Goal: Use online tool/utility: Use online tool/utility

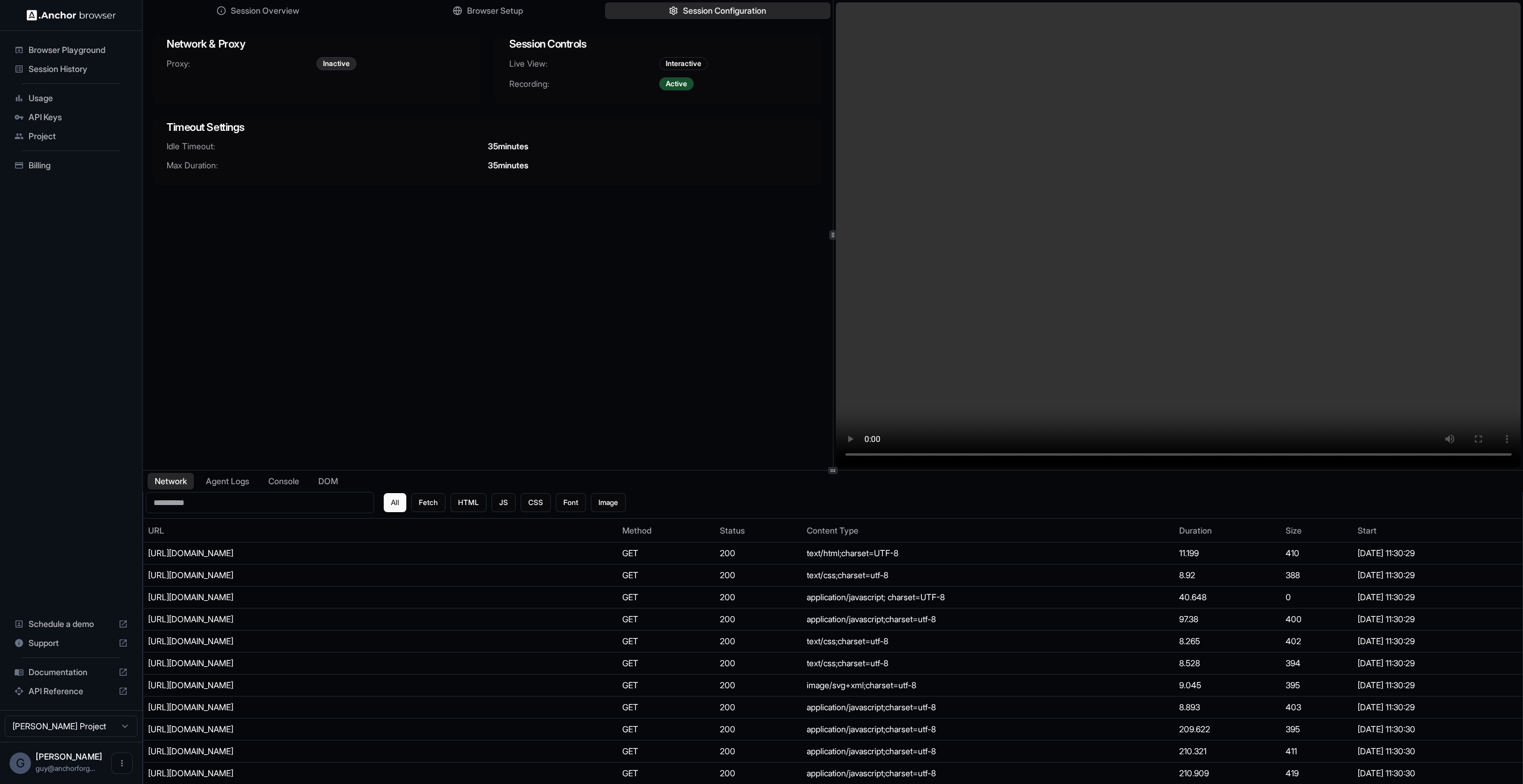
click at [42, 52] on span "Browser Playground" at bounding box center [78, 50] width 100 height 12
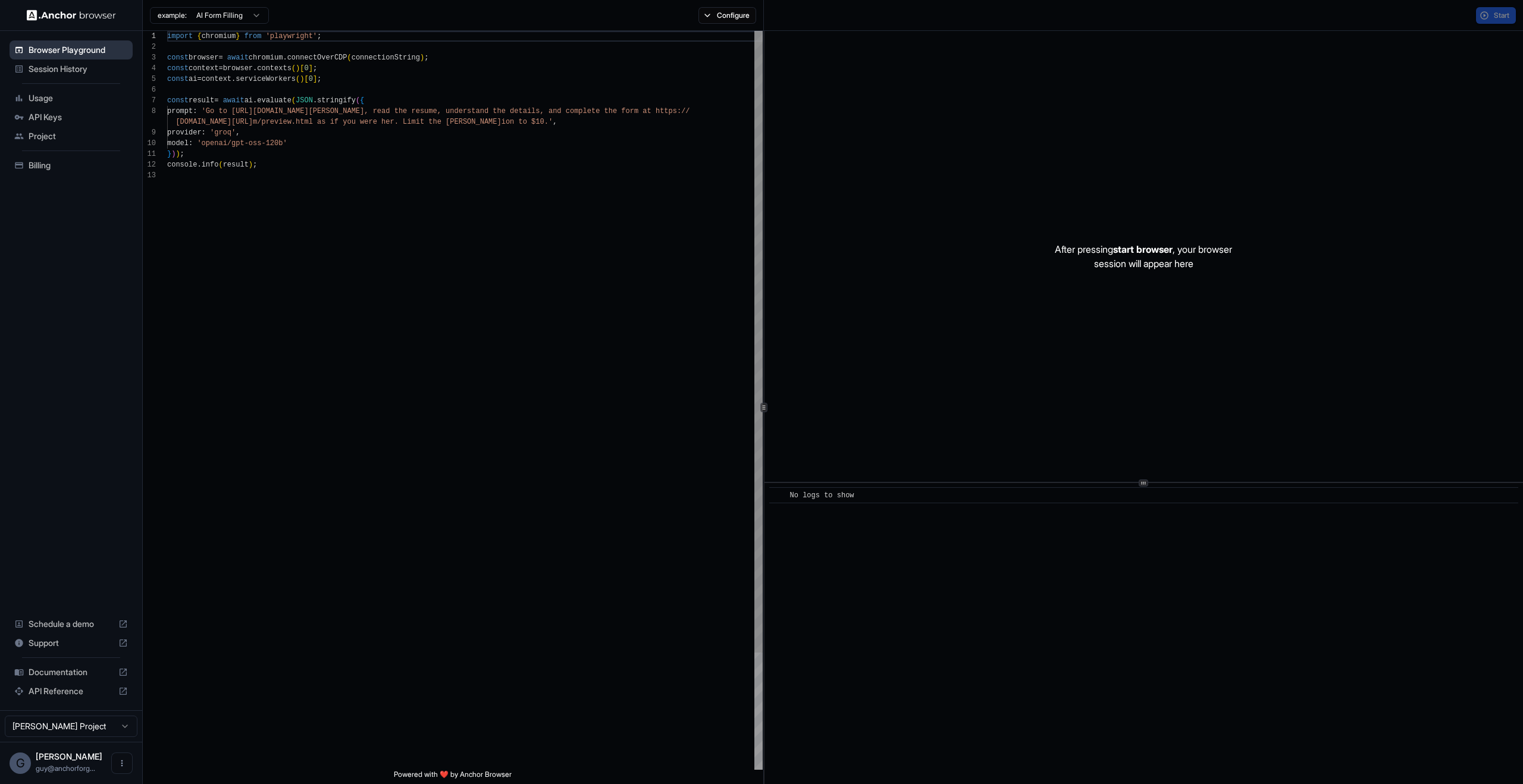
scroll to position [86, 0]
click at [31, 46] on span "Browser Playground" at bounding box center [78, 50] width 100 height 12
click at [35, 63] on span "Session History" at bounding box center [78, 69] width 100 height 12
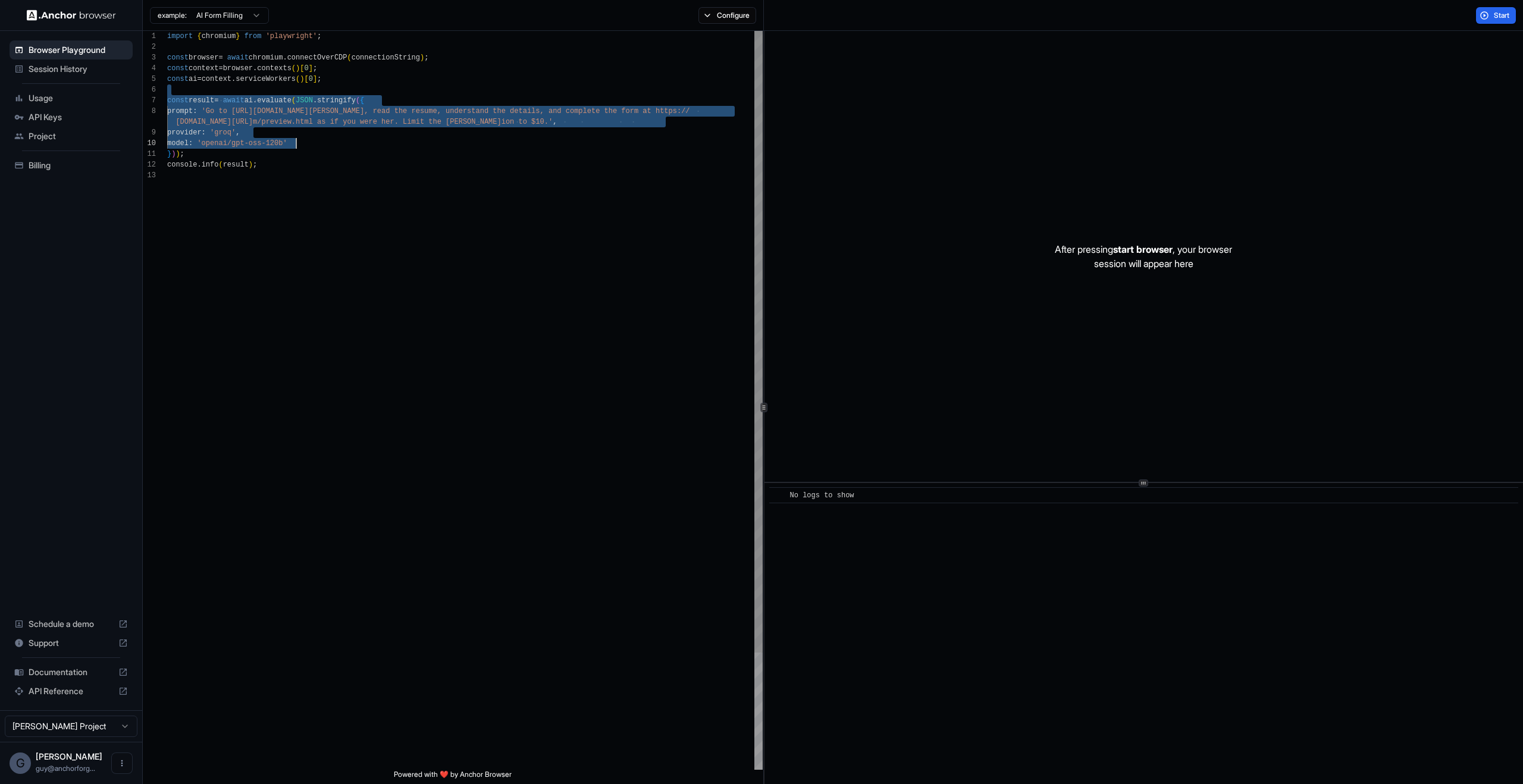
drag, startPoint x: 218, startPoint y: 87, endPoint x: 375, endPoint y: 139, distance: 165.4
click at [375, 139] on div "import { chromium } from 'playwright' ; const browser = await chromium . connec…" at bounding box center [465, 470] width 596 height 878
click at [263, 122] on div "import { chromium } from 'playwright' ; const browser = await chromium . connec…" at bounding box center [465, 470] width 596 height 878
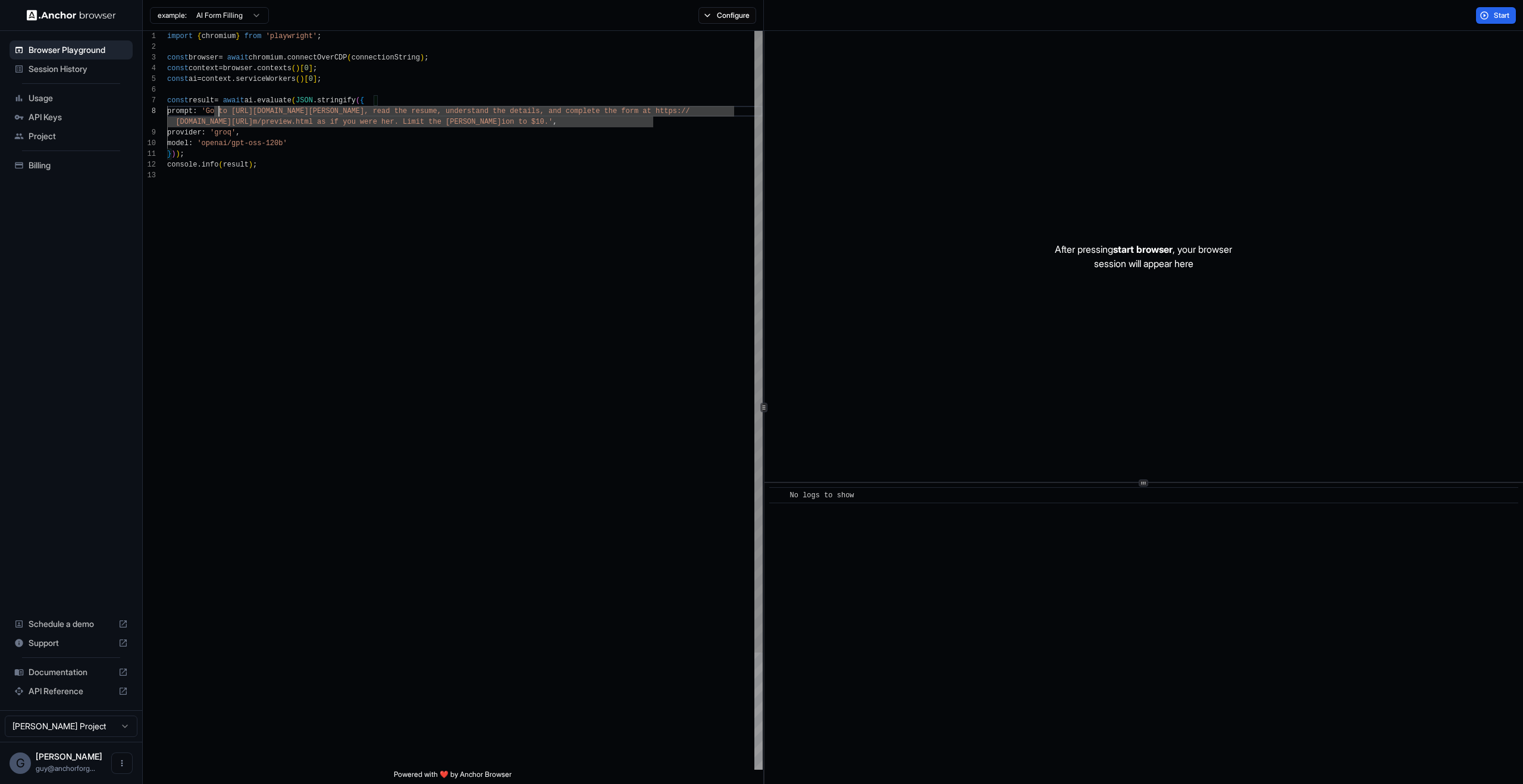
scroll to position [75, 0]
click at [216, 106] on div "import { chromium } from 'playwright' ; const browser = await chromium . connec…" at bounding box center [465, 470] width 596 height 878
drag, startPoint x: 216, startPoint y: 106, endPoint x: 649, endPoint y: 117, distance: 433.1
click at [649, 117] on div "import { chromium } from 'playwright' ; const browser = await chromium . connec…" at bounding box center [465, 470] width 596 height 878
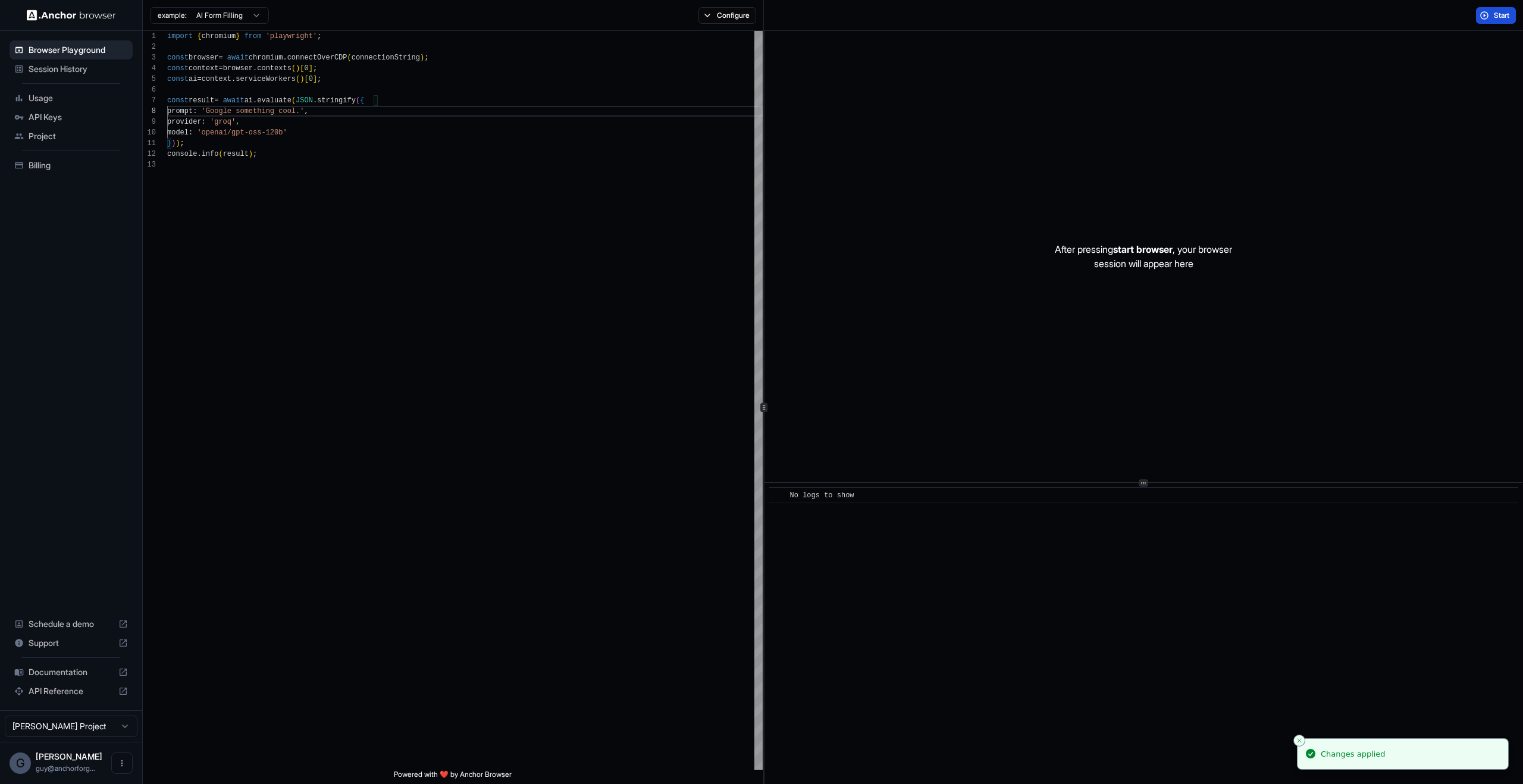
type textarea "**********"
click at [1477, 22] on button "Start" at bounding box center [1496, 15] width 40 height 17
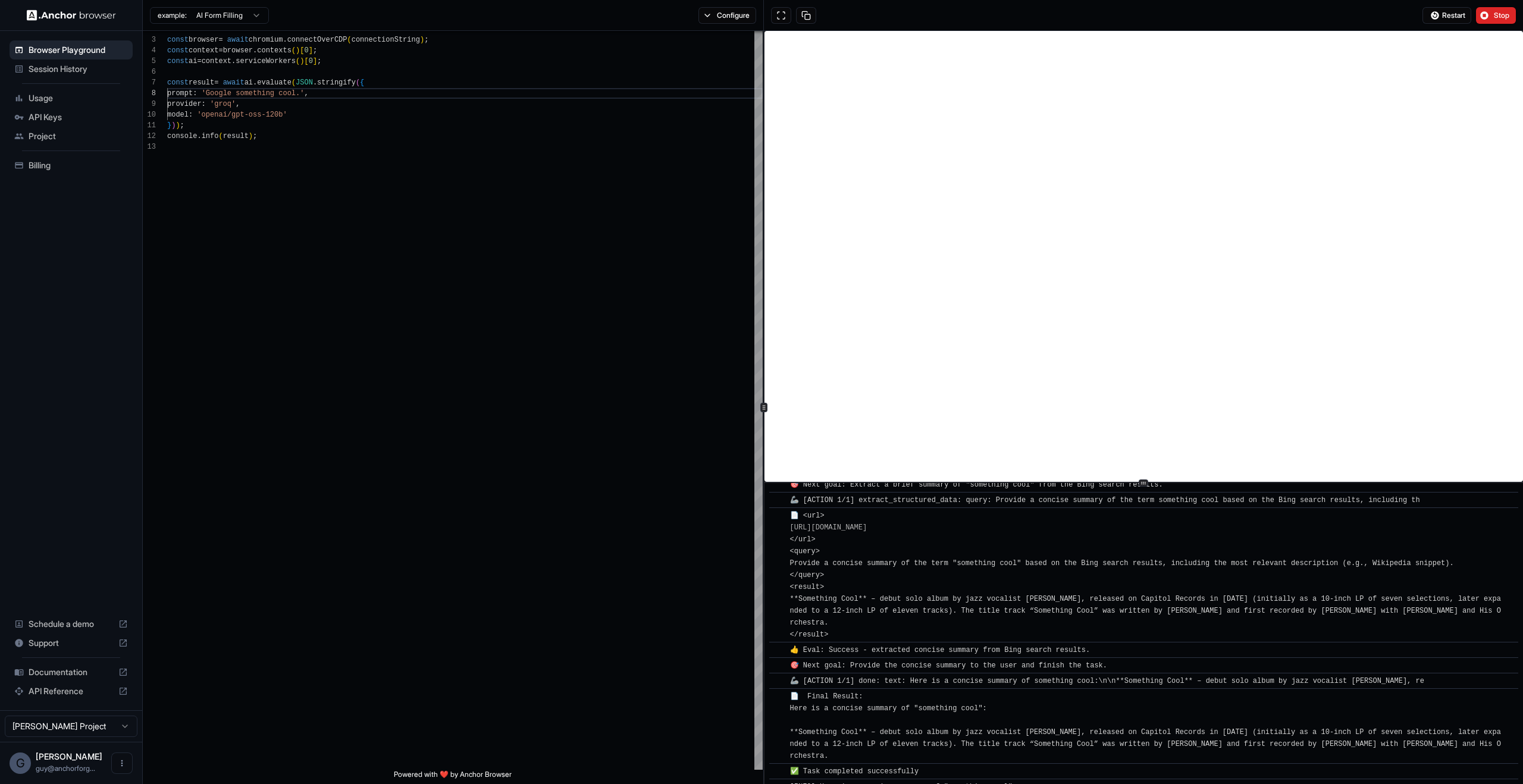
scroll to position [445, 0]
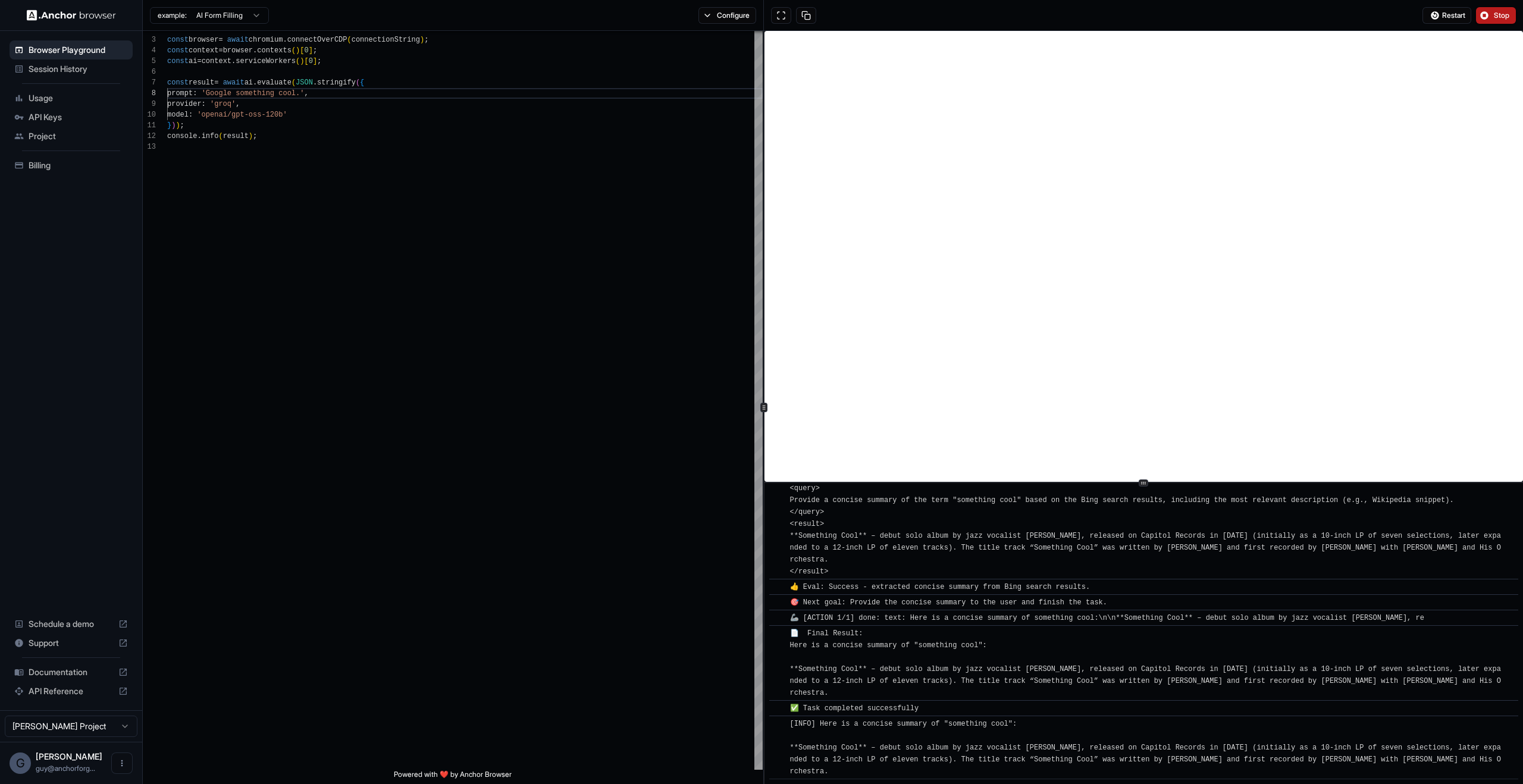
click at [1503, 20] on button "Stop" at bounding box center [1496, 15] width 40 height 17
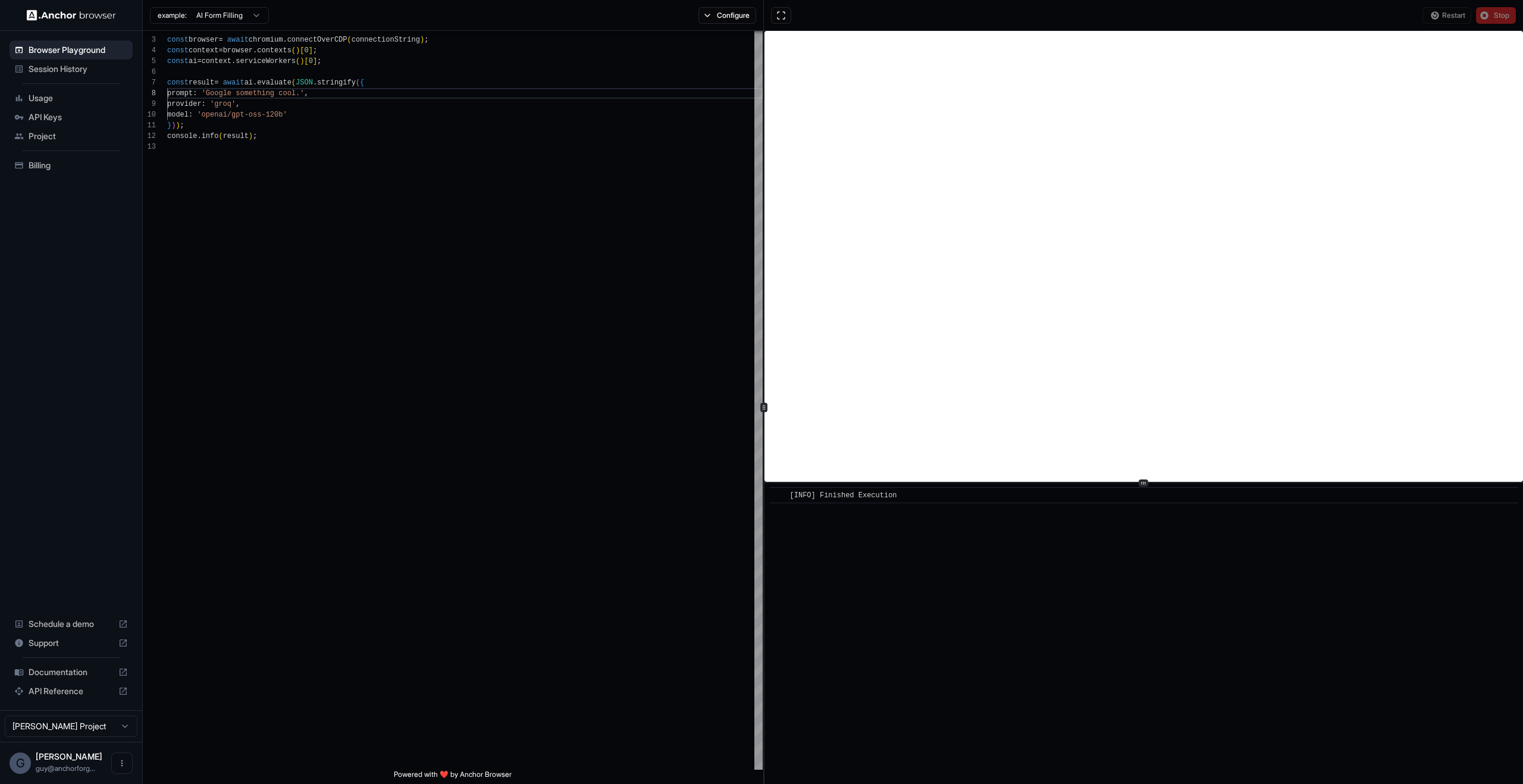
click at [46, 66] on span "Session History" at bounding box center [78, 69] width 100 height 12
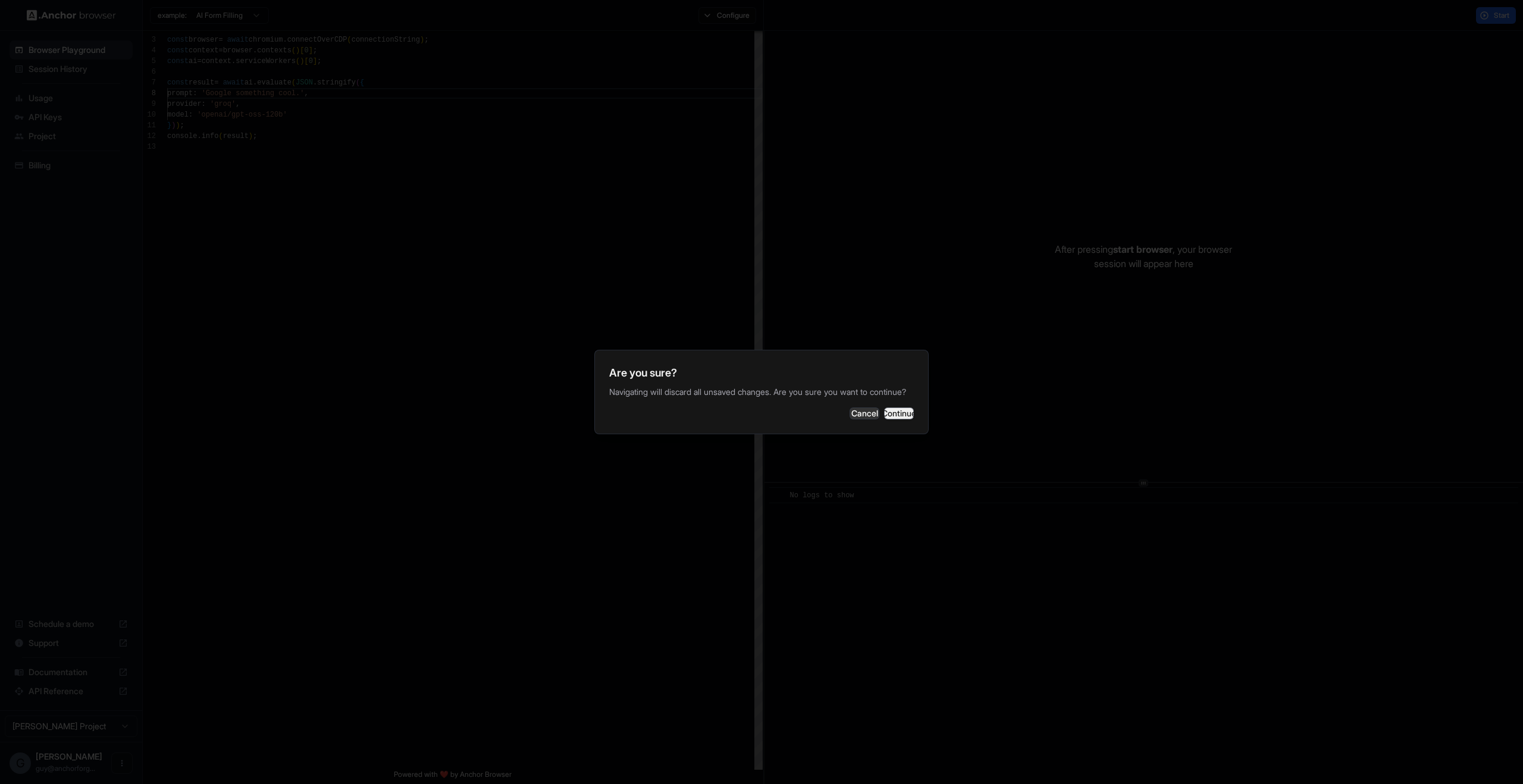
click at [885, 418] on button "Continue" at bounding box center [899, 413] width 30 height 12
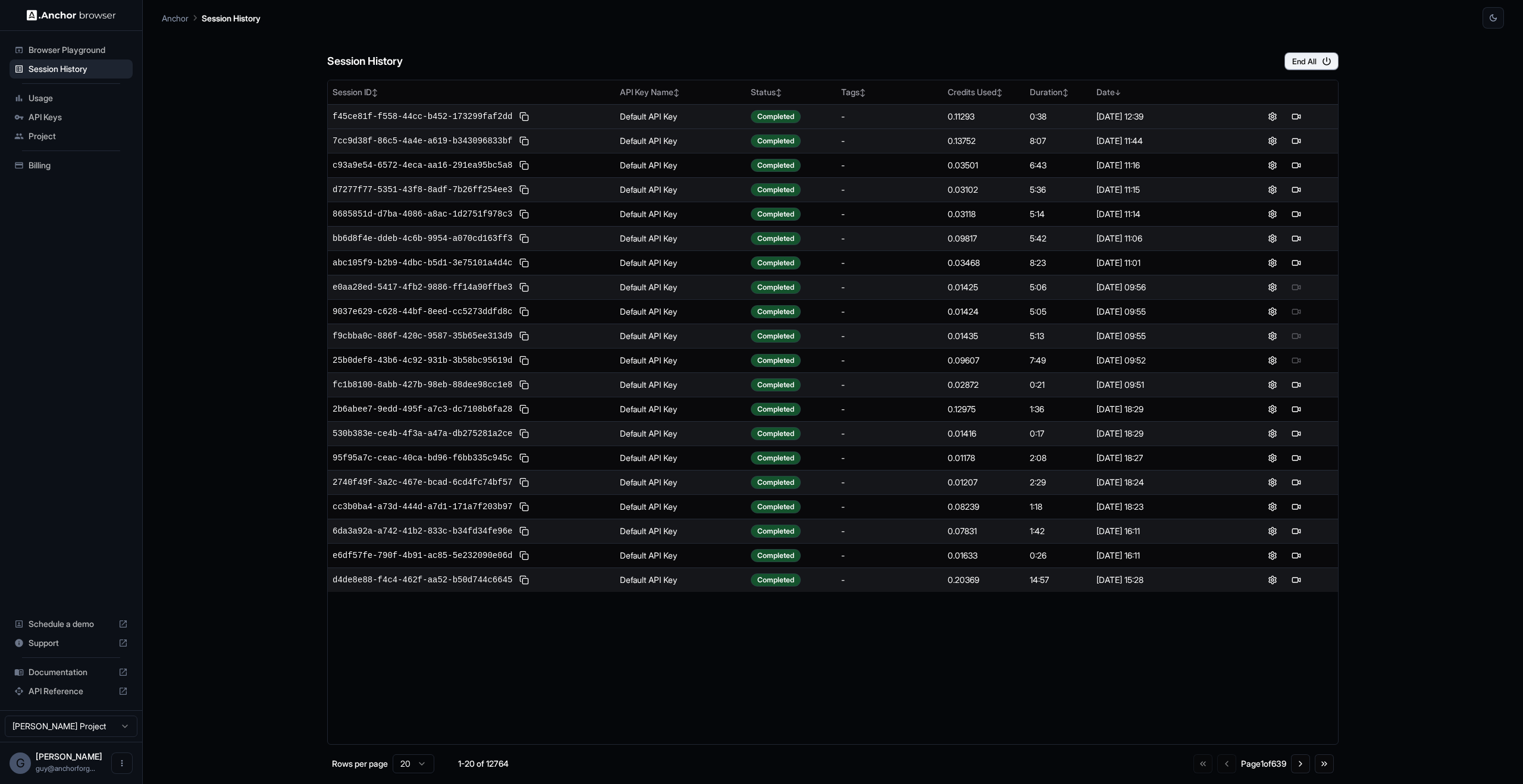
click at [1142, 114] on div "[DATE] 12:39" at bounding box center [1161, 117] width 130 height 12
click at [344, 116] on span "f45ce81f-f558-44cc-b452-173299faf2dd" at bounding box center [422, 117] width 180 height 12
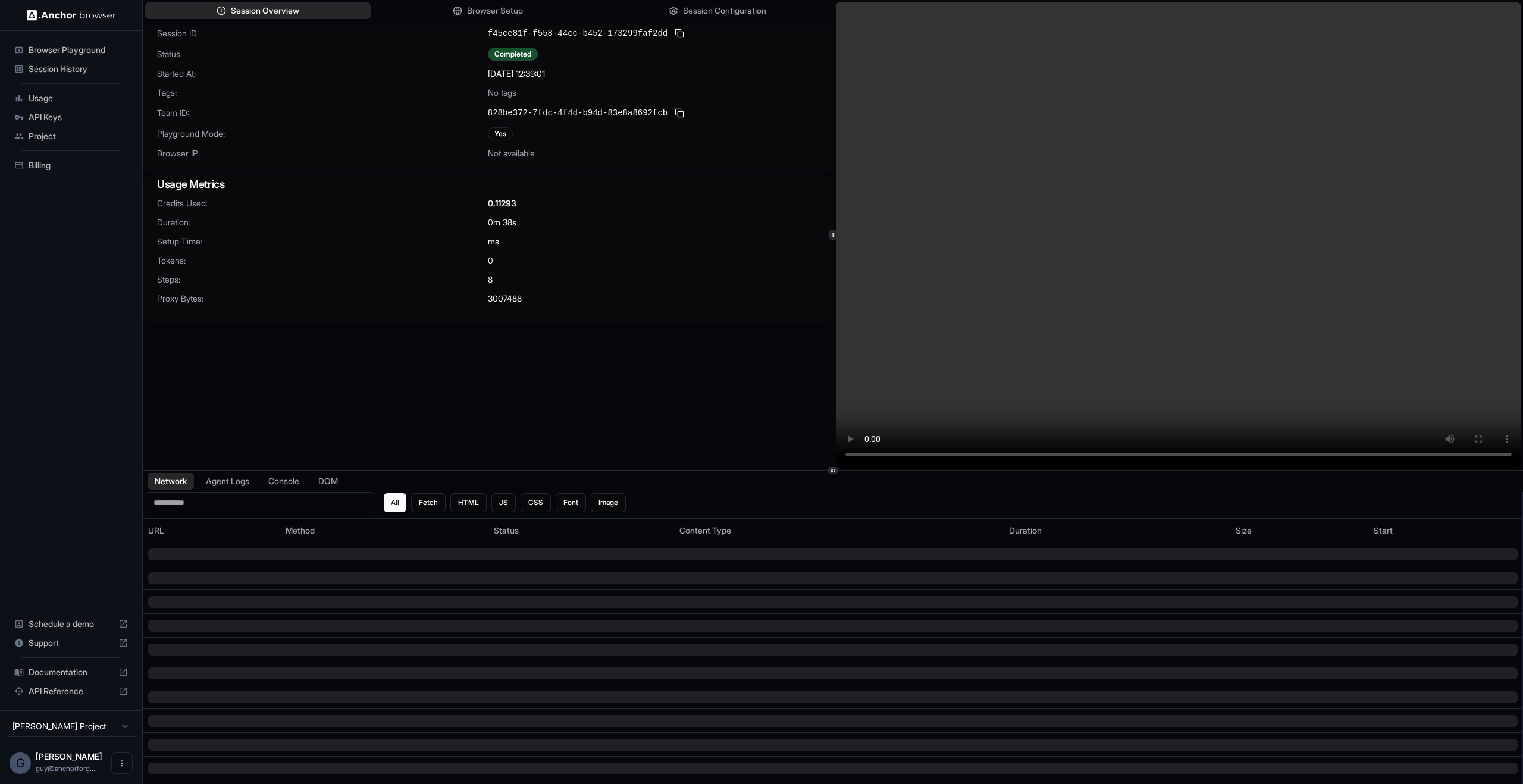
click at [735, 167] on div "Session ID: f45ce81f-f558-44cc-b452-173299faf2dd Status: Completed Started At: …" at bounding box center [488, 100] width 690 height 147
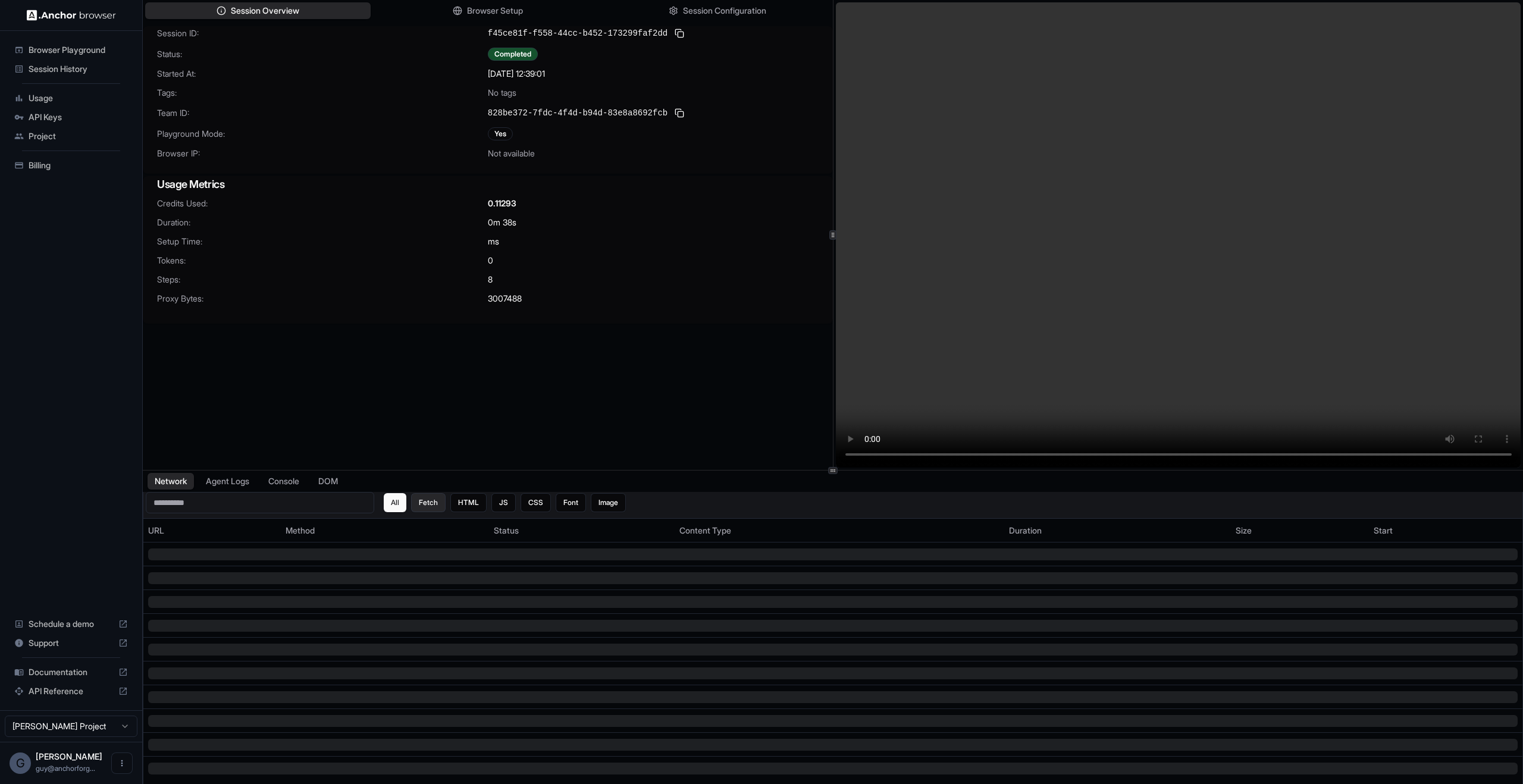
click at [432, 511] on button "Fetch" at bounding box center [428, 503] width 34 height 19
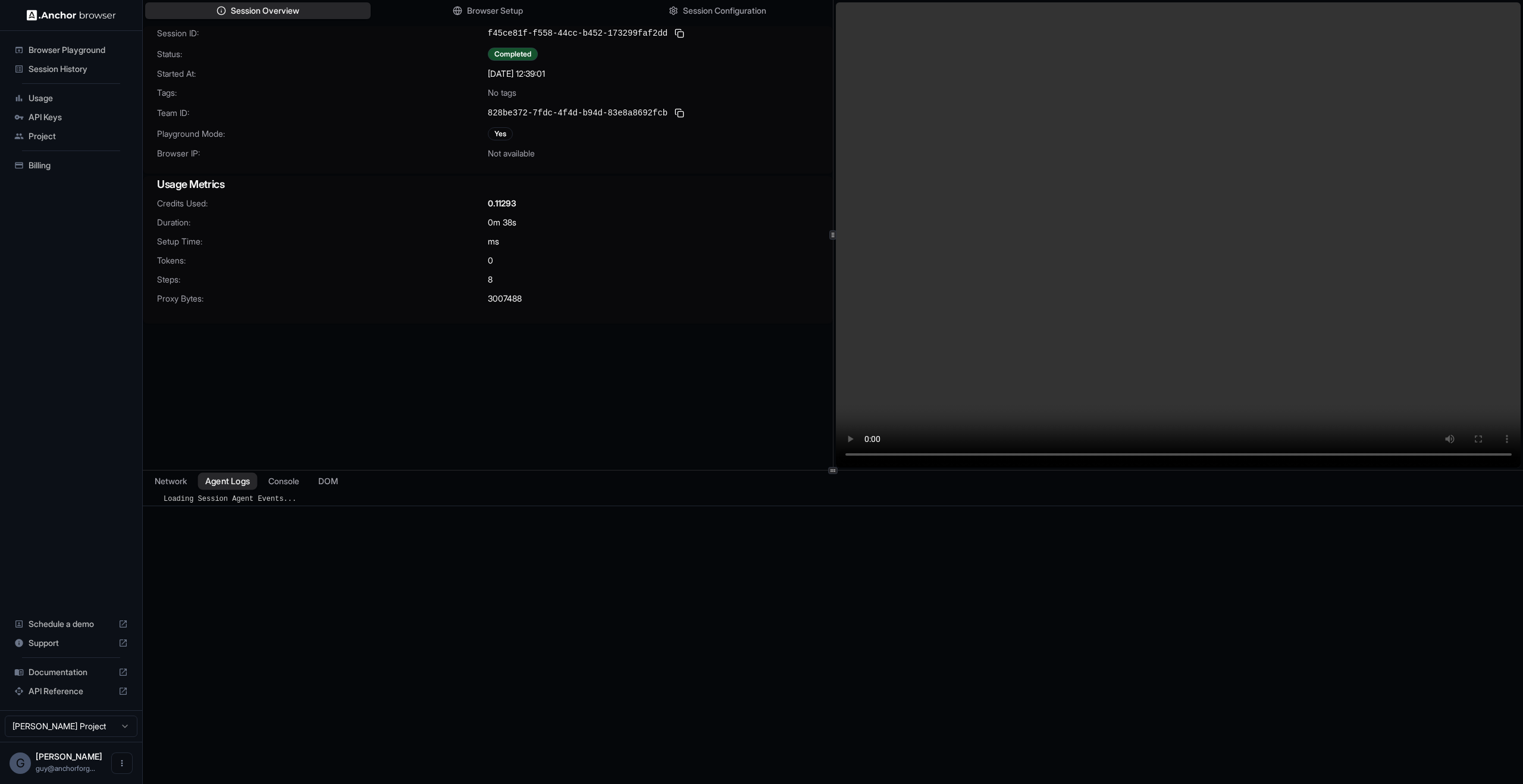
click at [224, 487] on button "Agent Logs" at bounding box center [227, 481] width 59 height 18
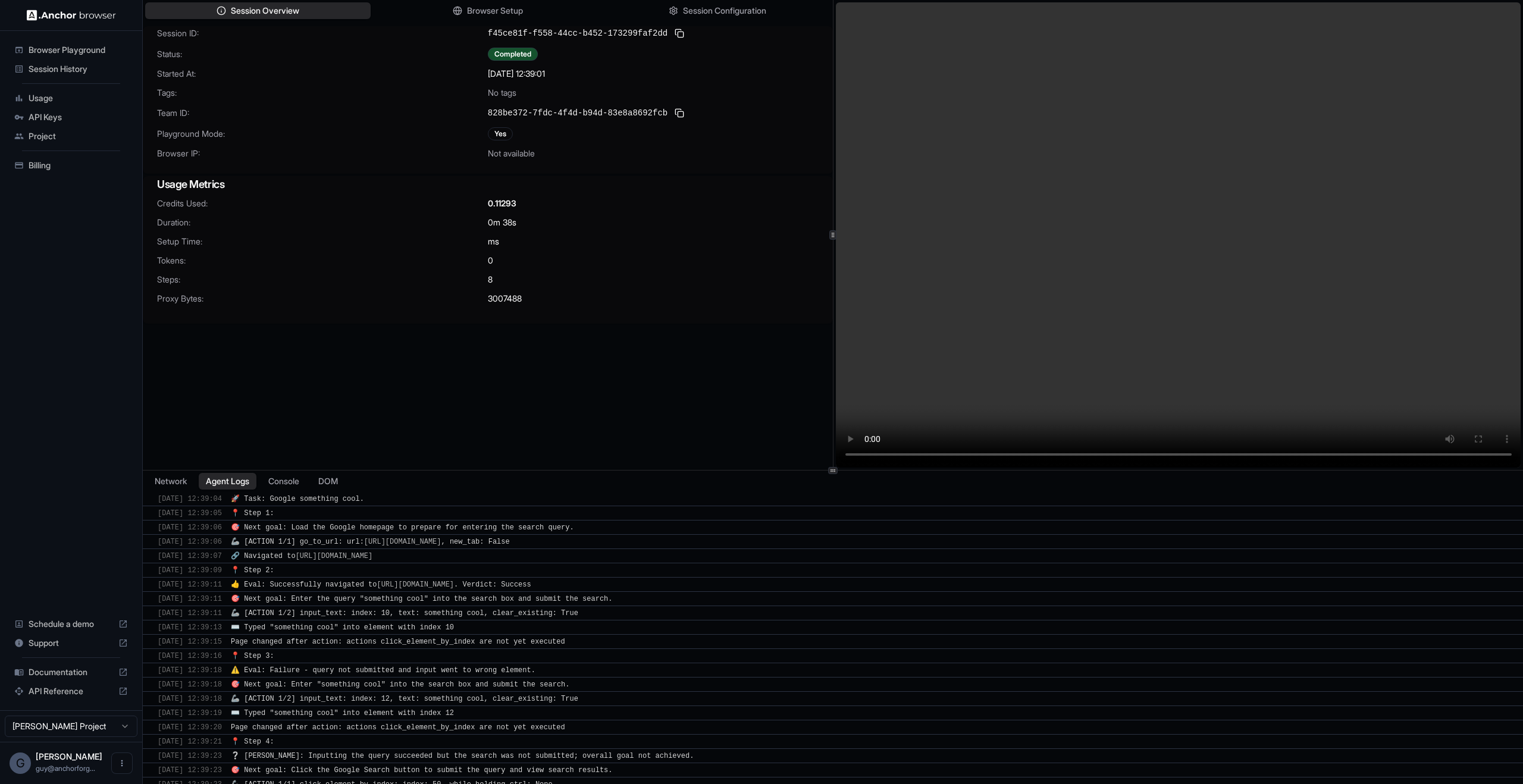
click at [264, 483] on div "Network Agent Logs Console DOM" at bounding box center [833, 481] width 1380 height 21
click at [265, 483] on button "Console" at bounding box center [284, 481] width 46 height 18
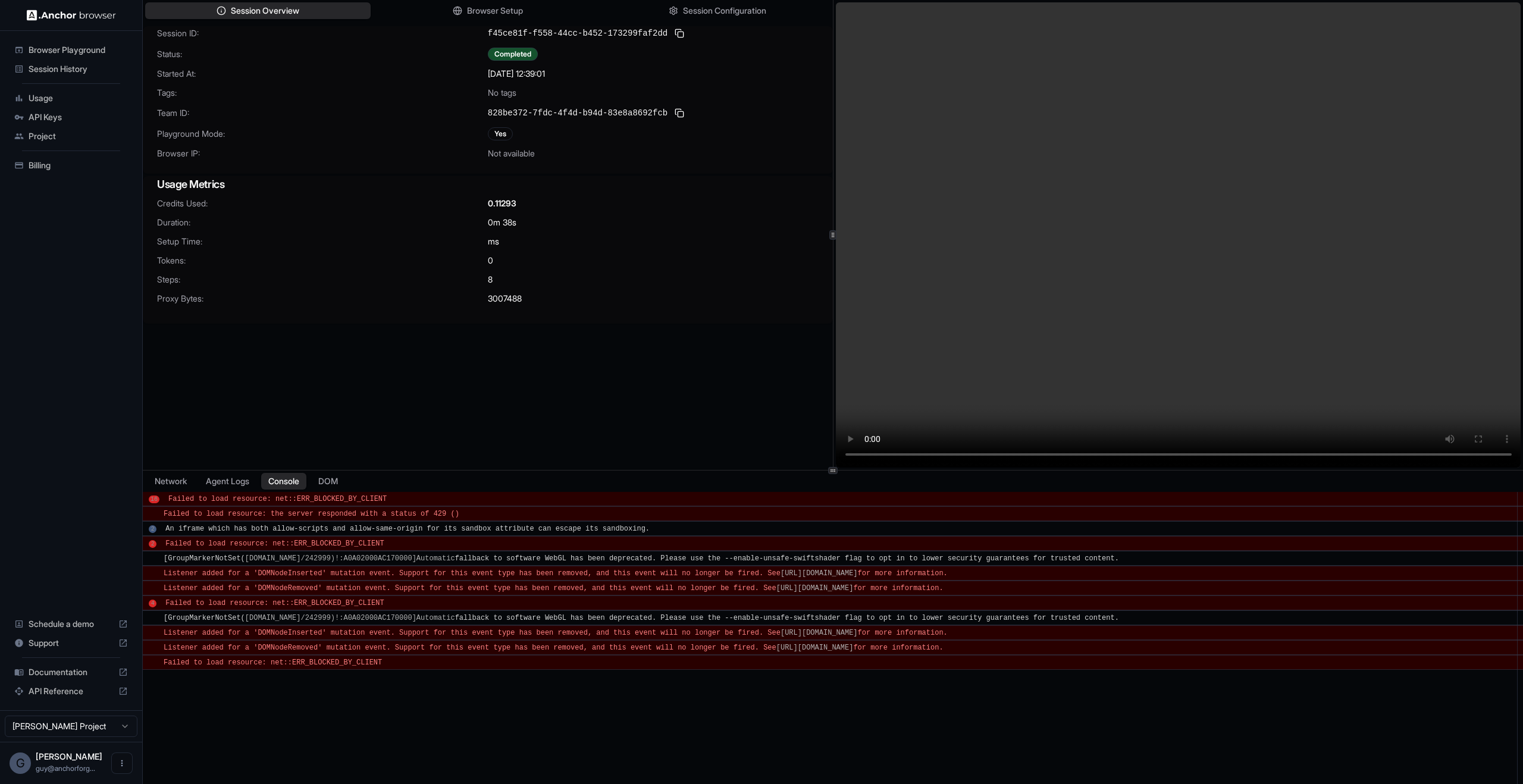
click at [355, 478] on div "Network Agent Logs Console DOM" at bounding box center [833, 481] width 1380 height 21
click at [336, 487] on button "DOM" at bounding box center [328, 481] width 35 height 18
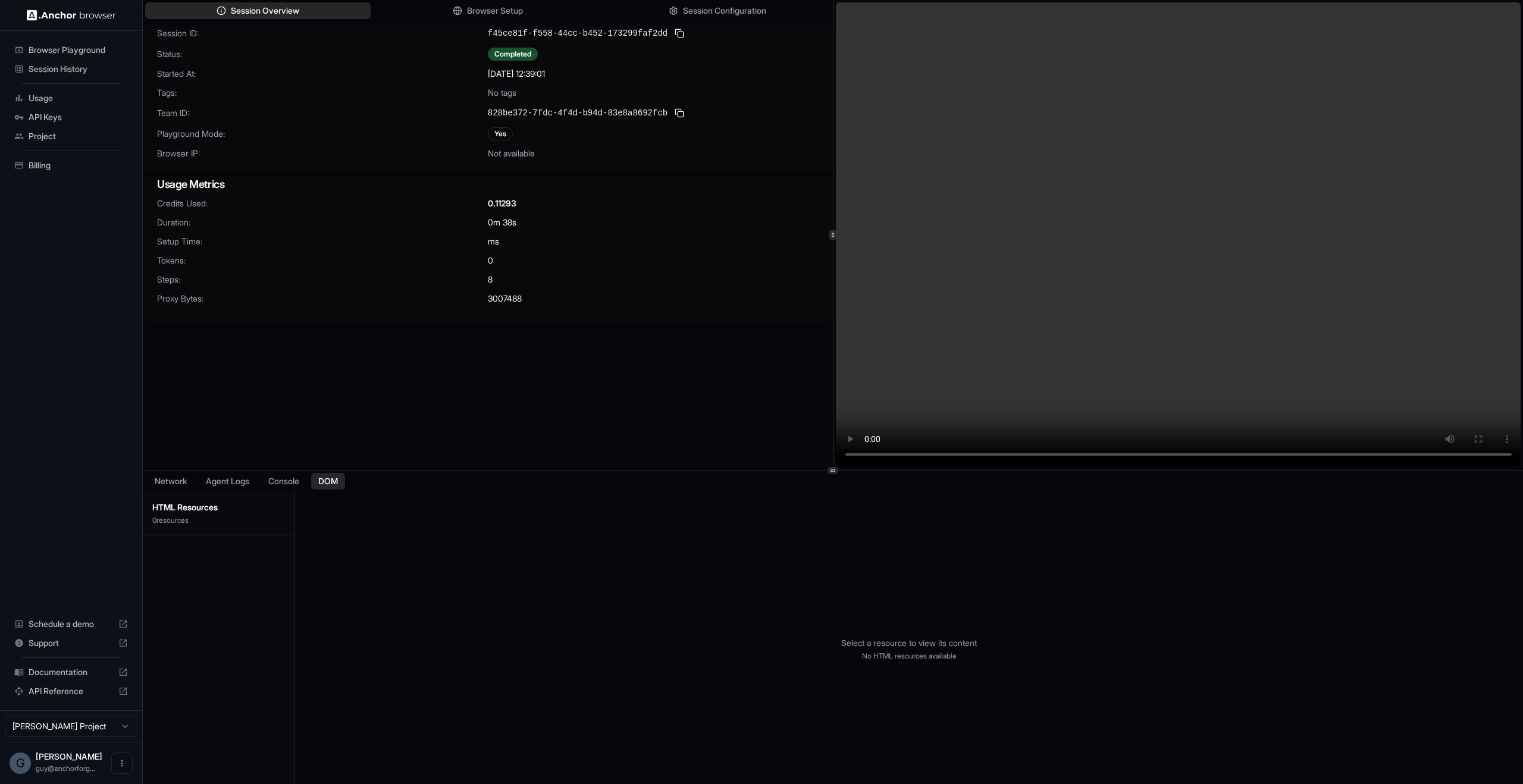
click at [202, 545] on div at bounding box center [218, 670] width 152 height 270
click at [174, 482] on button "Network" at bounding box center [171, 481] width 48 height 18
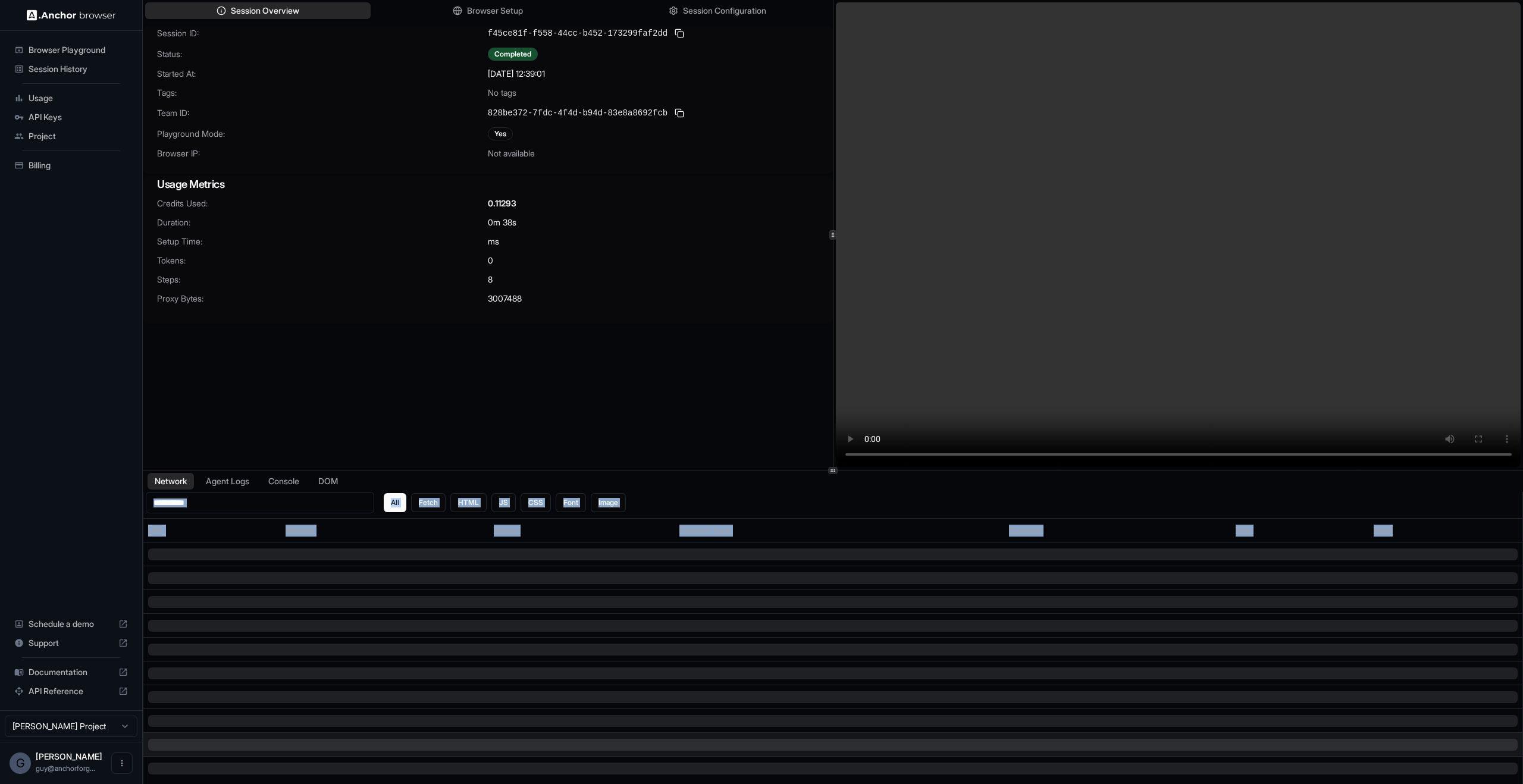
drag, startPoint x: 319, startPoint y: 577, endPoint x: 602, endPoint y: 738, distance: 325.6
click at [621, 780] on tbody at bounding box center [833, 661] width 1379 height 238
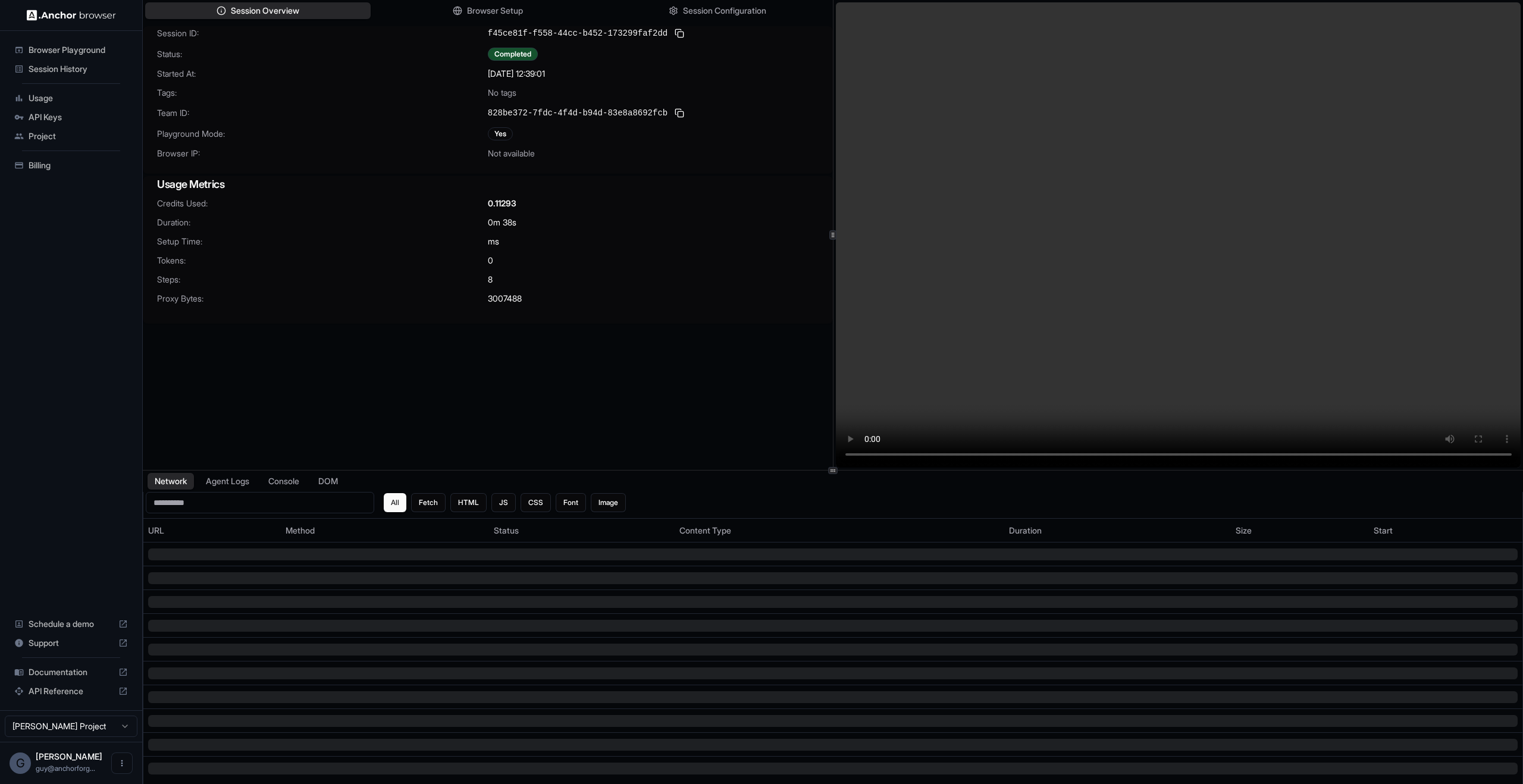
click at [399, 377] on div "Session ID: f45ce81f-f558-44cc-b452-173299faf2dd Status: Completed Started At: …" at bounding box center [488, 261] width 690 height 470
click at [369, 388] on div "Session ID: f45ce81f-f558-44cc-b452-173299faf2dd Status: Completed Started At: …" at bounding box center [488, 261] width 690 height 470
click at [86, 70] on span "Session History" at bounding box center [78, 69] width 100 height 12
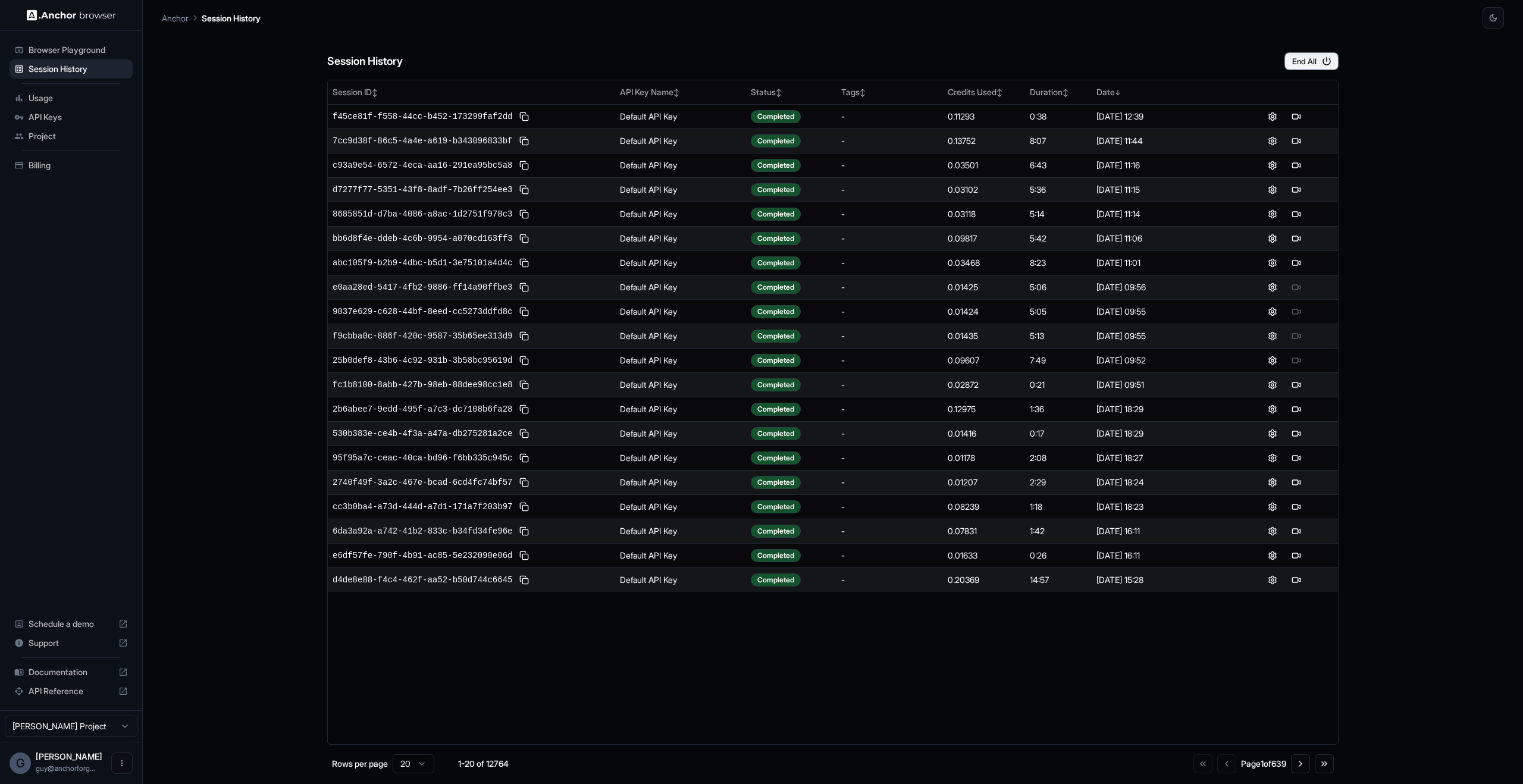
click at [441, 134] on div "7cc9d38f-86c5-4a4e-a619-b343096833bf" at bounding box center [471, 141] width 278 height 14
click at [438, 139] on span "7cc9d38f-86c5-4a4e-a619-b343096833bf" at bounding box center [422, 141] width 180 height 12
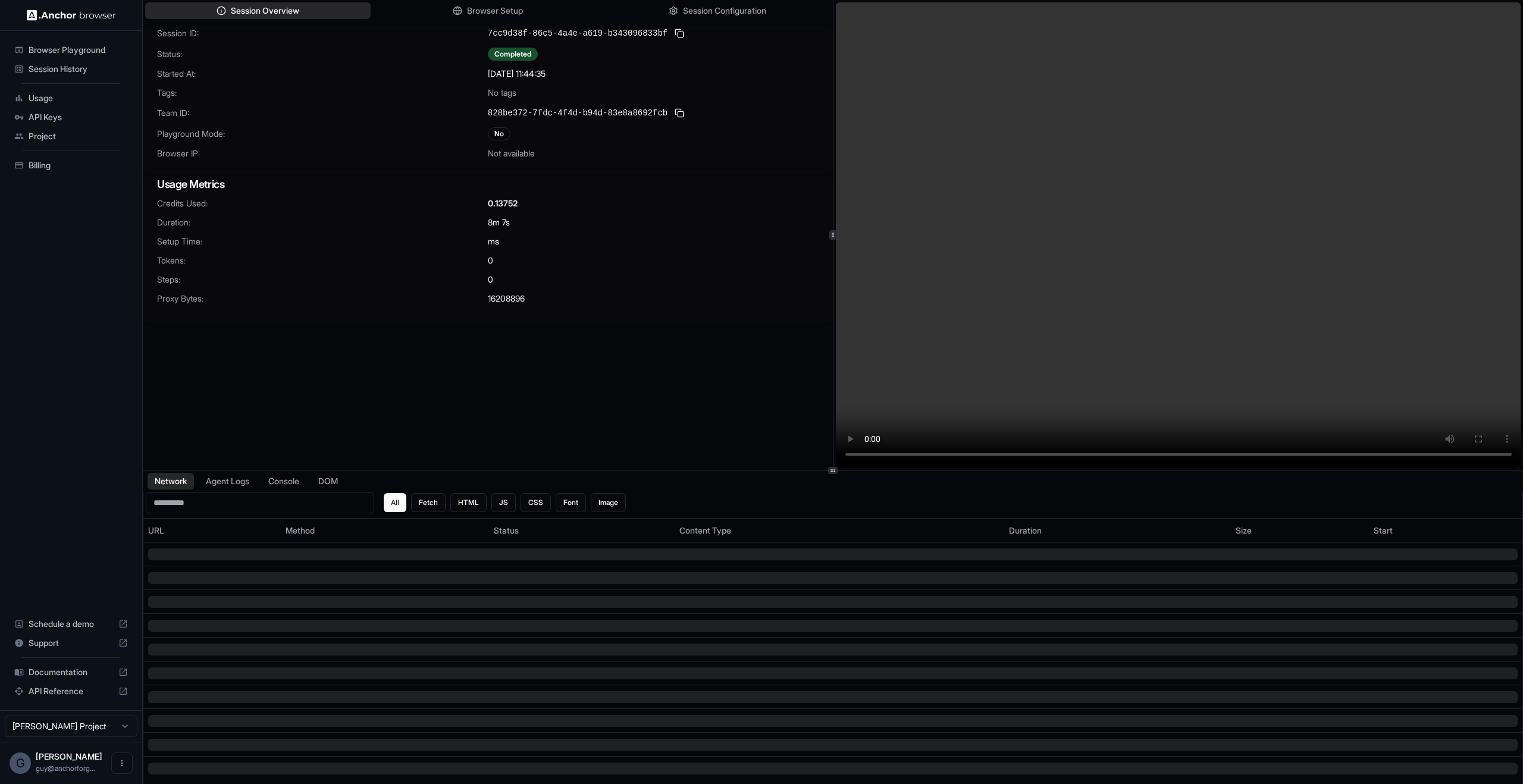
click at [226, 490] on div "Network Agent Logs Console DOM" at bounding box center [833, 481] width 1380 height 21
click at [226, 489] on div "Network Agent Logs Console DOM" at bounding box center [833, 481] width 1380 height 21
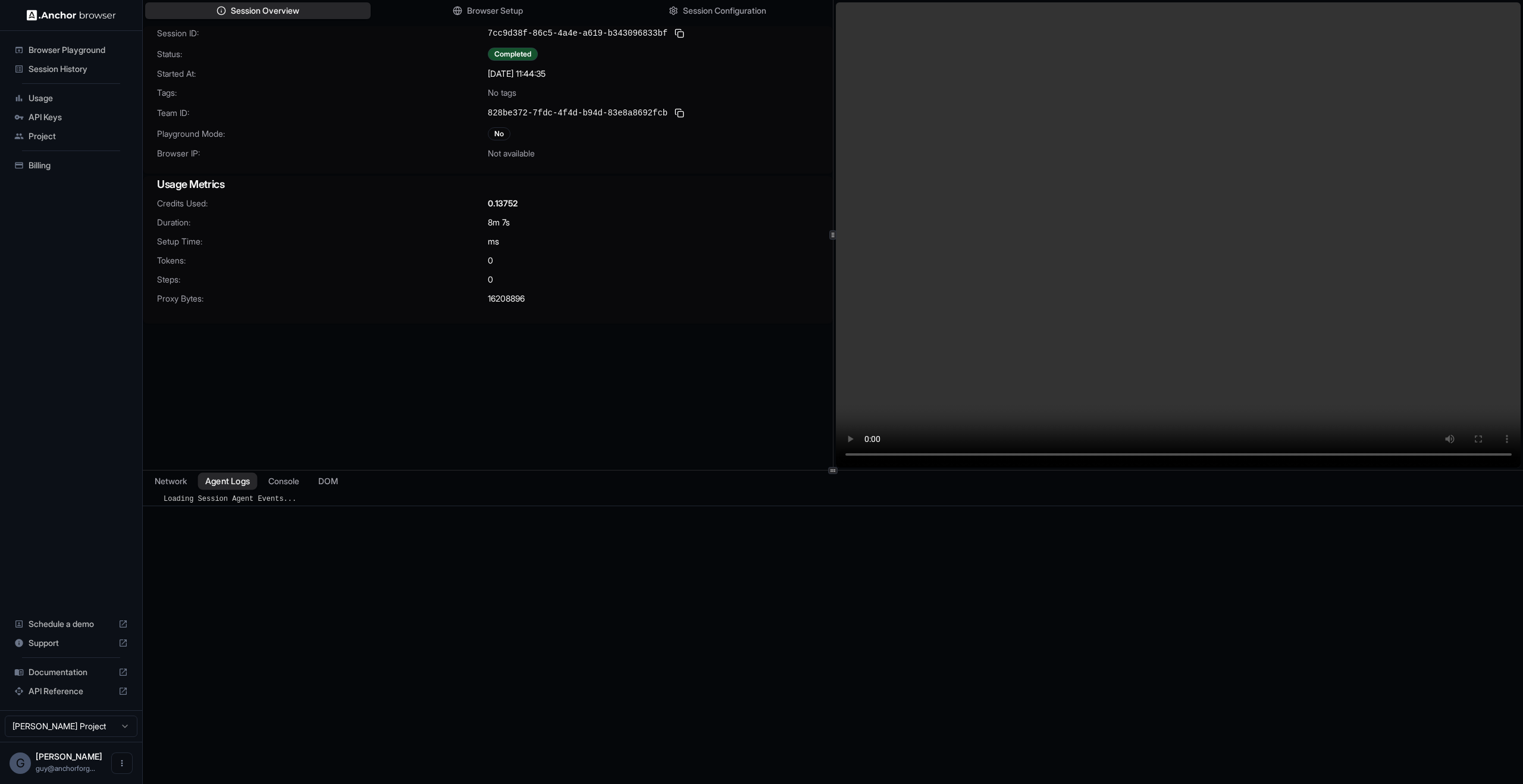
click at [229, 485] on button "Agent Logs" at bounding box center [227, 481] width 59 height 18
click at [277, 486] on button "Console" at bounding box center [284, 481] width 46 height 18
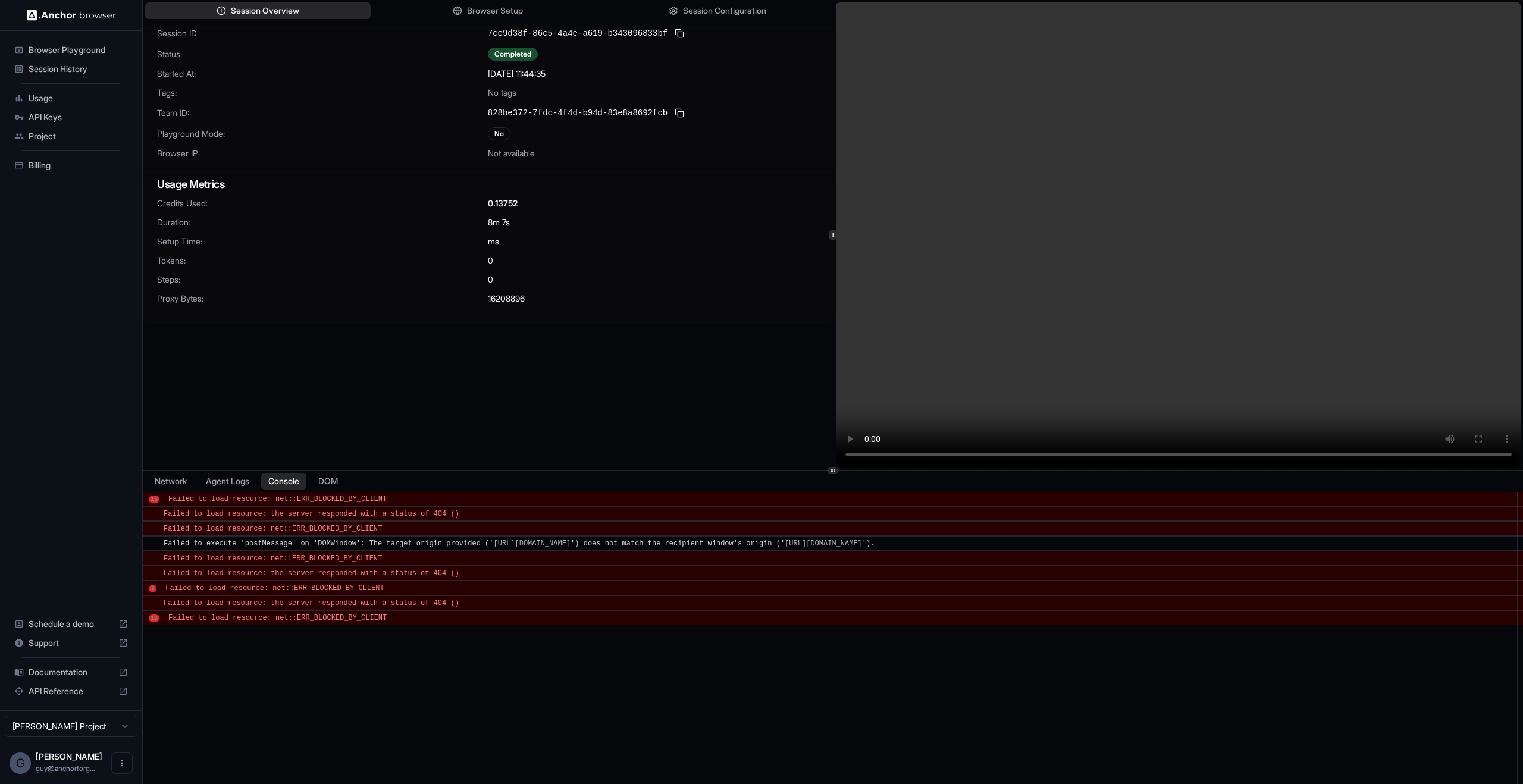
click at [354, 487] on div "Network Agent Logs Console DOM" at bounding box center [833, 481] width 1380 height 21
click at [343, 485] on button "DOM" at bounding box center [328, 481] width 35 height 18
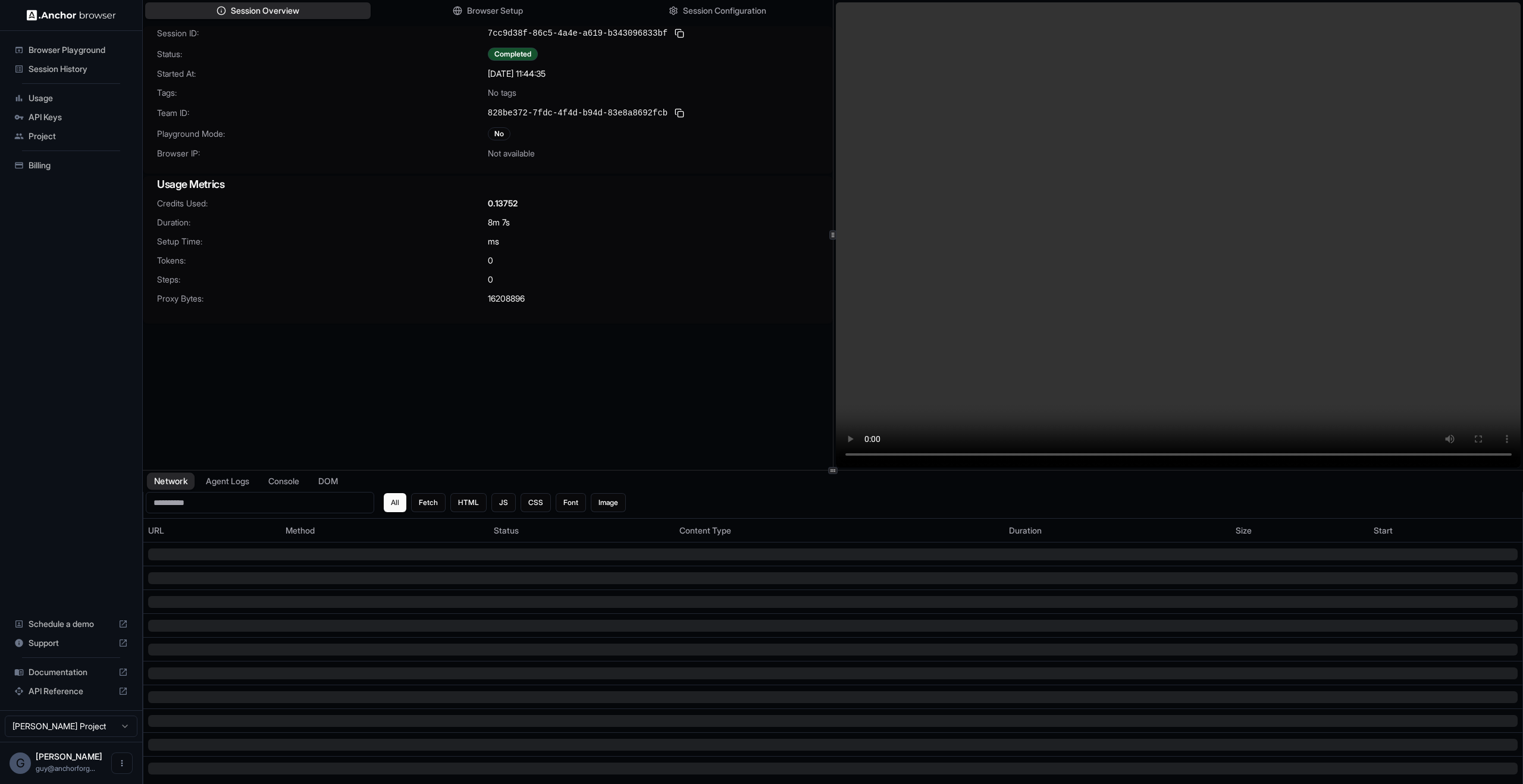
click at [165, 485] on button "Network" at bounding box center [171, 481] width 48 height 18
click at [394, 270] on div "Credits Used: 0.13752 Duration: 8m 7s Setup Time: ms [PERSON_NAME]: 0 Steps: 0 …" at bounding box center [488, 259] width 690 height 122
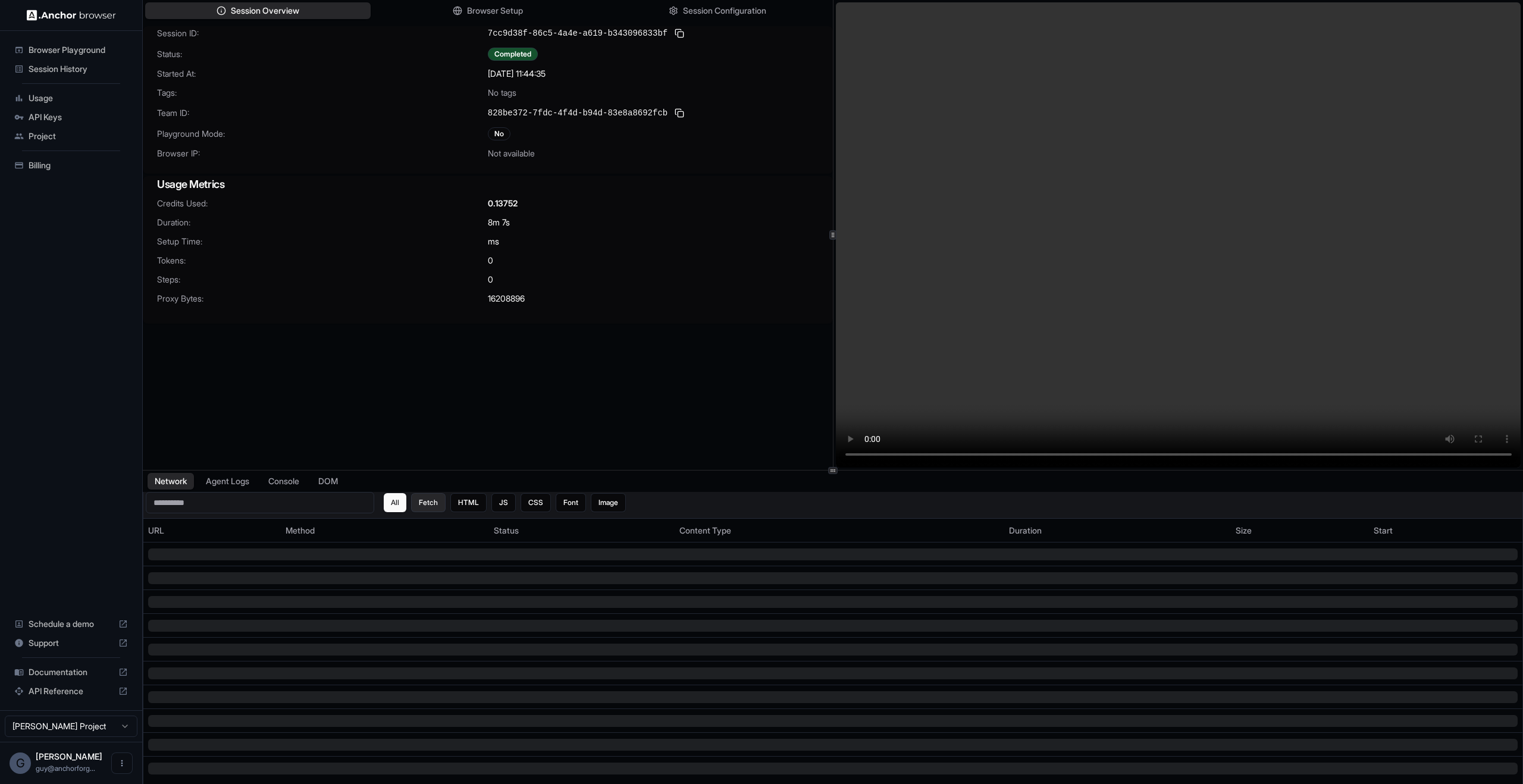
click at [440, 495] on div "All Fetch HTML JS CSS Font Image" at bounding box center [505, 503] width 242 height 19
click at [435, 501] on button "Fetch" at bounding box center [428, 503] width 34 height 19
click at [477, 498] on button "HTML" at bounding box center [469, 503] width 37 height 19
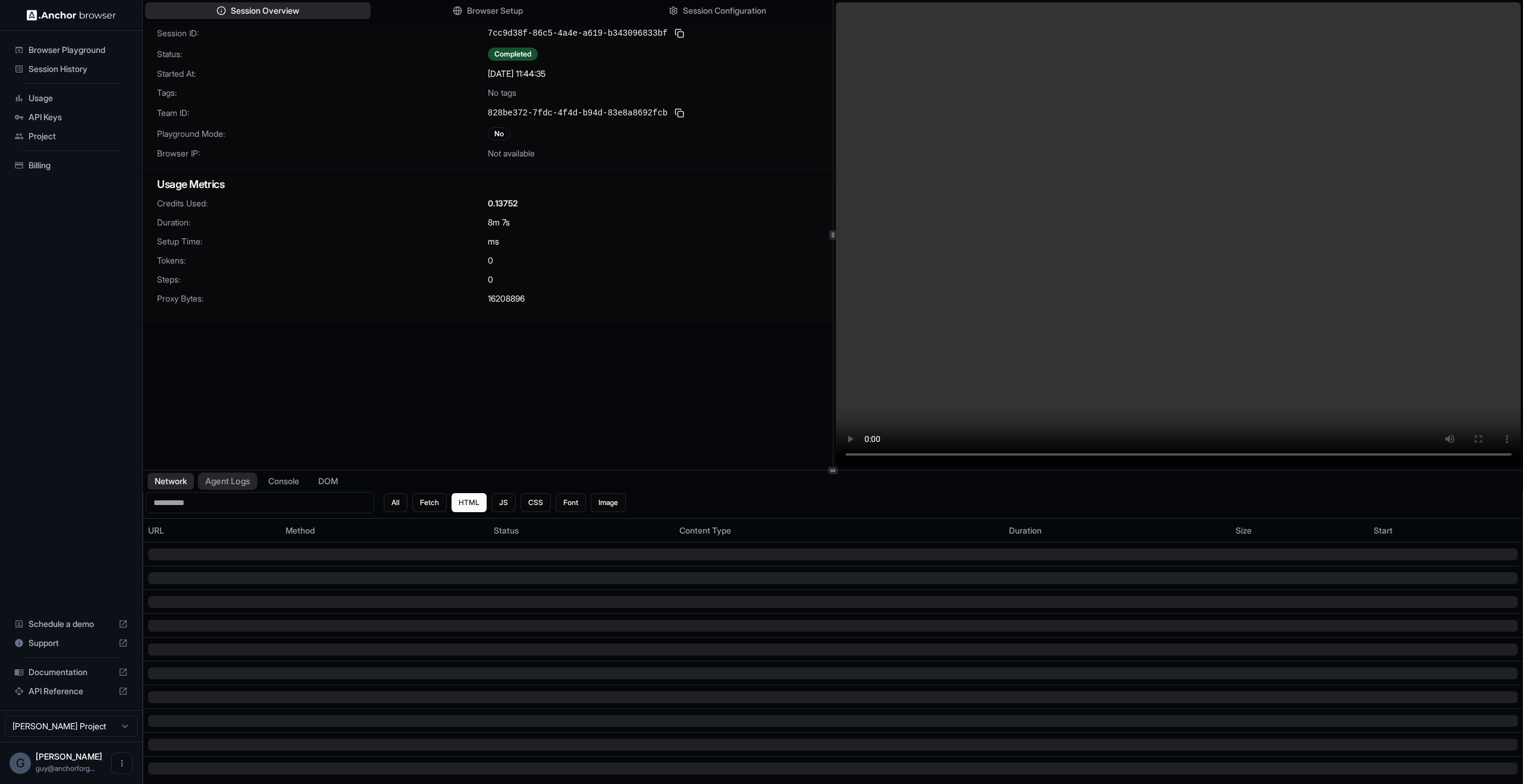
click at [245, 483] on button "Agent Logs" at bounding box center [227, 481] width 59 height 18
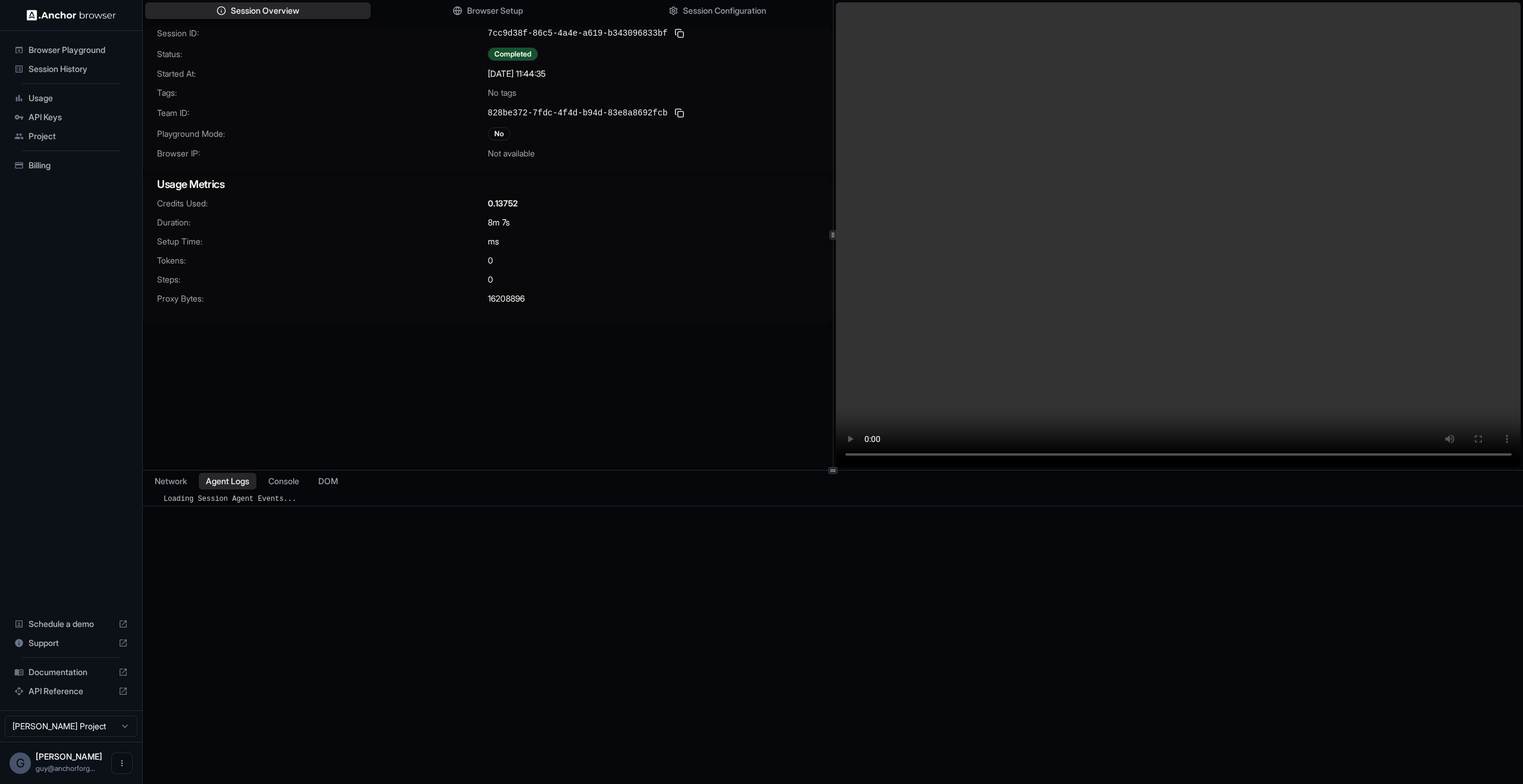
click at [285, 492] on div "Network Agent Logs Console DOM" at bounding box center [833, 481] width 1380 height 21
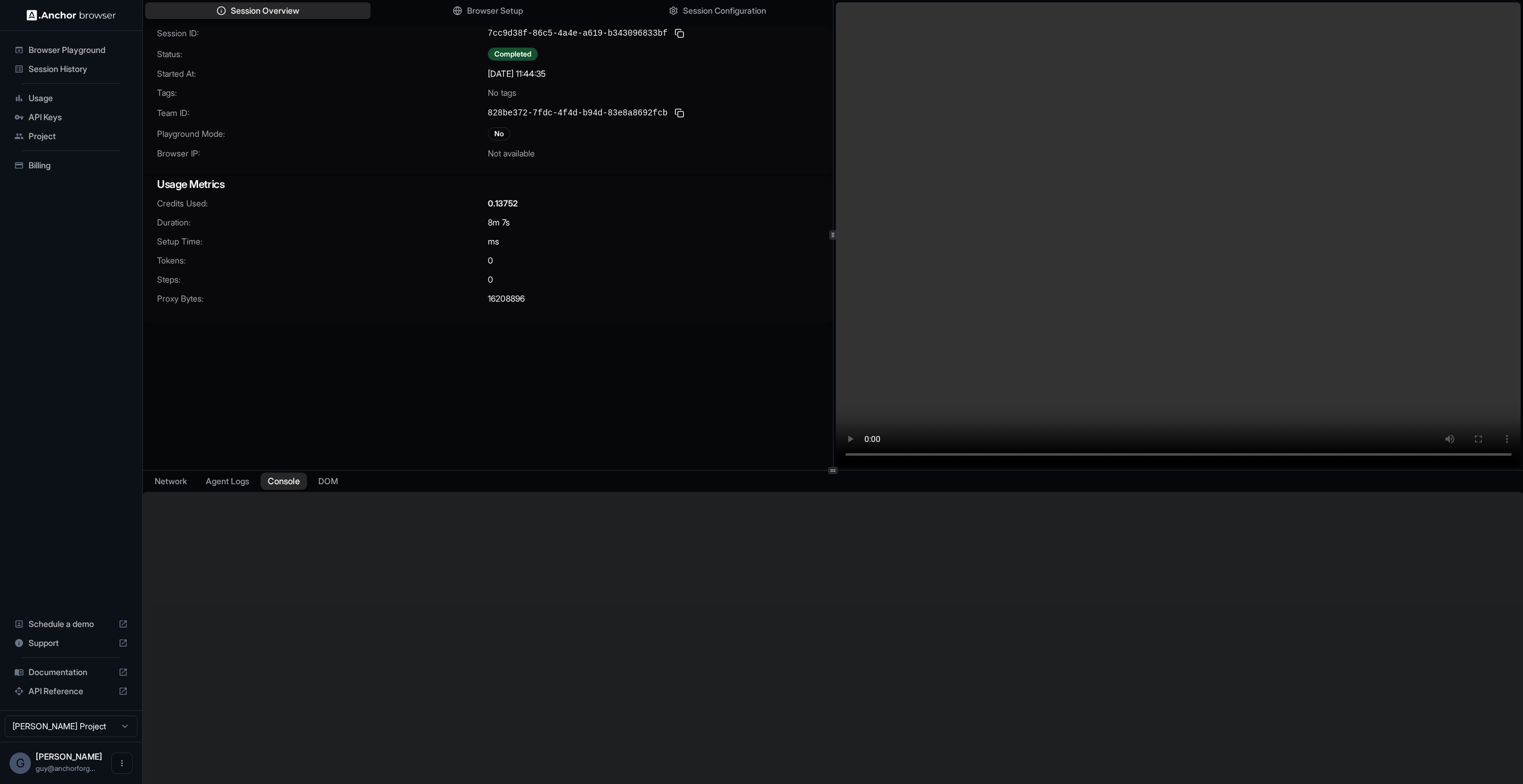
click at [288, 489] on button "Console" at bounding box center [284, 481] width 46 height 18
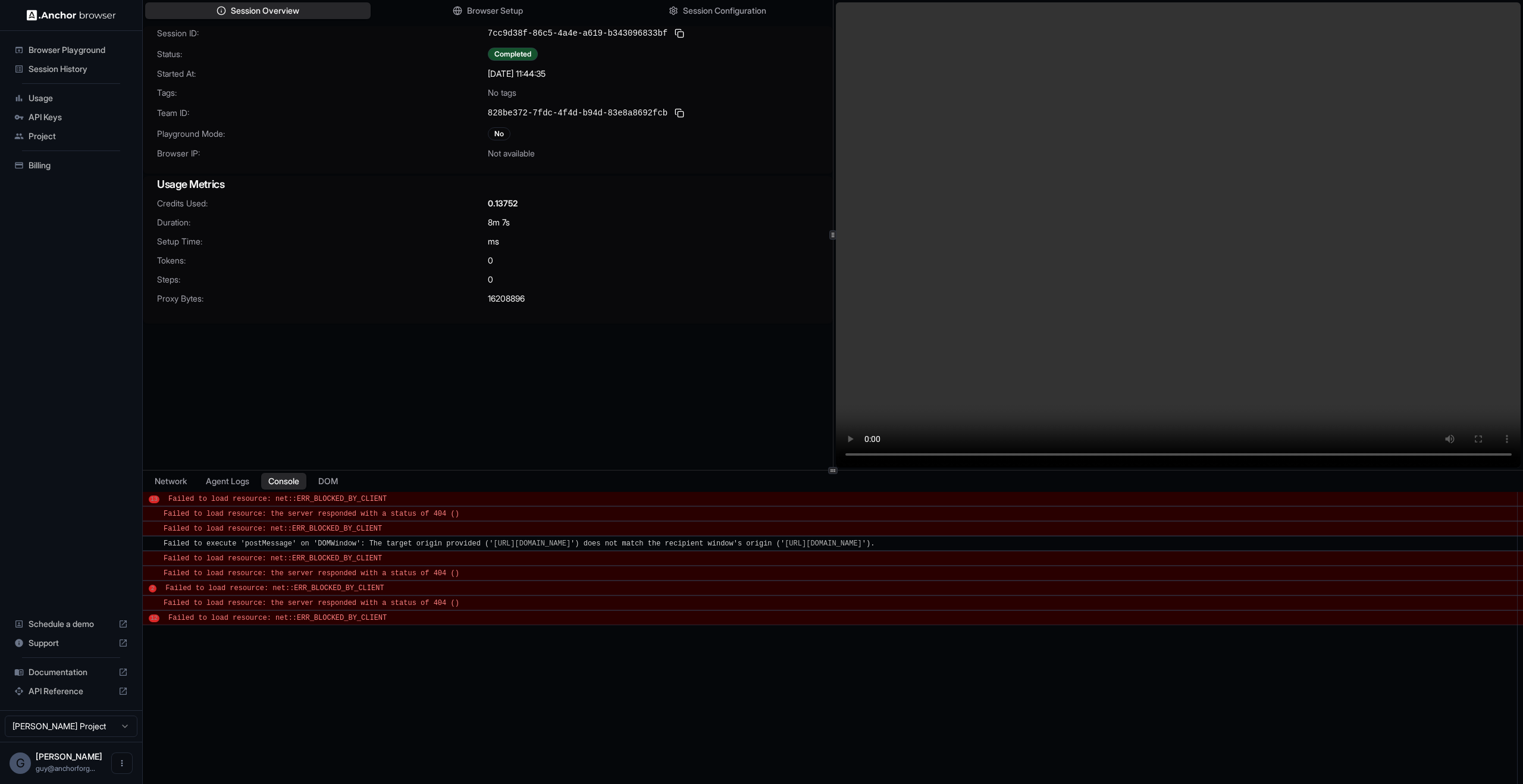
click at [354, 484] on div "Network Agent Logs Console DOM" at bounding box center [833, 481] width 1380 height 21
click at [350, 485] on div "Network Agent Logs Console DOM" at bounding box center [833, 481] width 1380 height 21
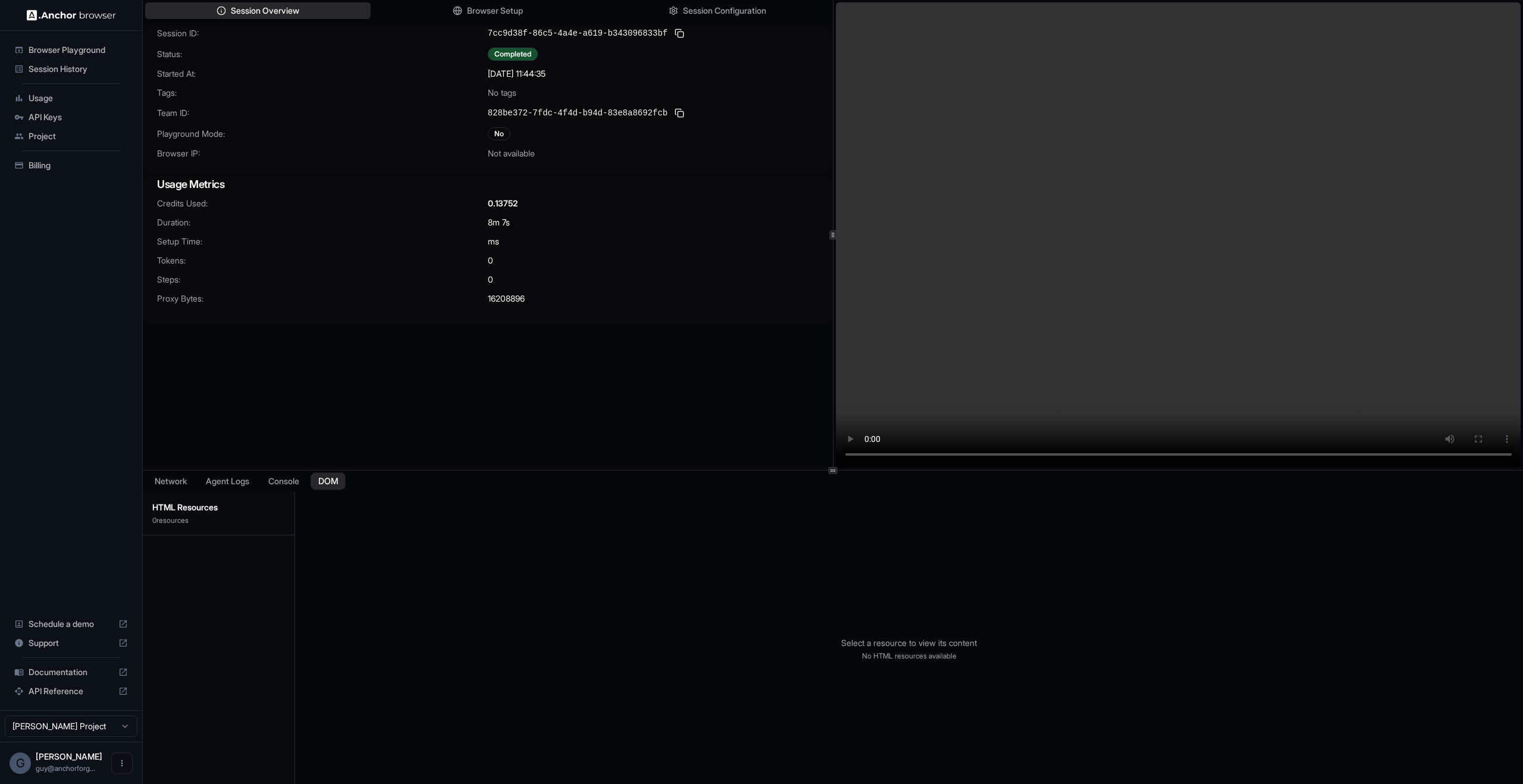
click at [341, 487] on button "DOM" at bounding box center [328, 481] width 35 height 18
drag, startPoint x: 567, startPoint y: 665, endPoint x: 223, endPoint y: 478, distance: 391.5
click at [245, 487] on div "Network Agent Logs Console DOM HTML Resources 0 resource s Select a resource to…" at bounding box center [833, 627] width 1380 height 314
click at [206, 341] on div "Session ID: 7cc9d38f-86c5-4a4e-a619-b343096833bf Status: Completed Started At: …" at bounding box center [488, 261] width 690 height 470
click at [224, 476] on button "Agent Logs" at bounding box center [227, 481] width 59 height 18
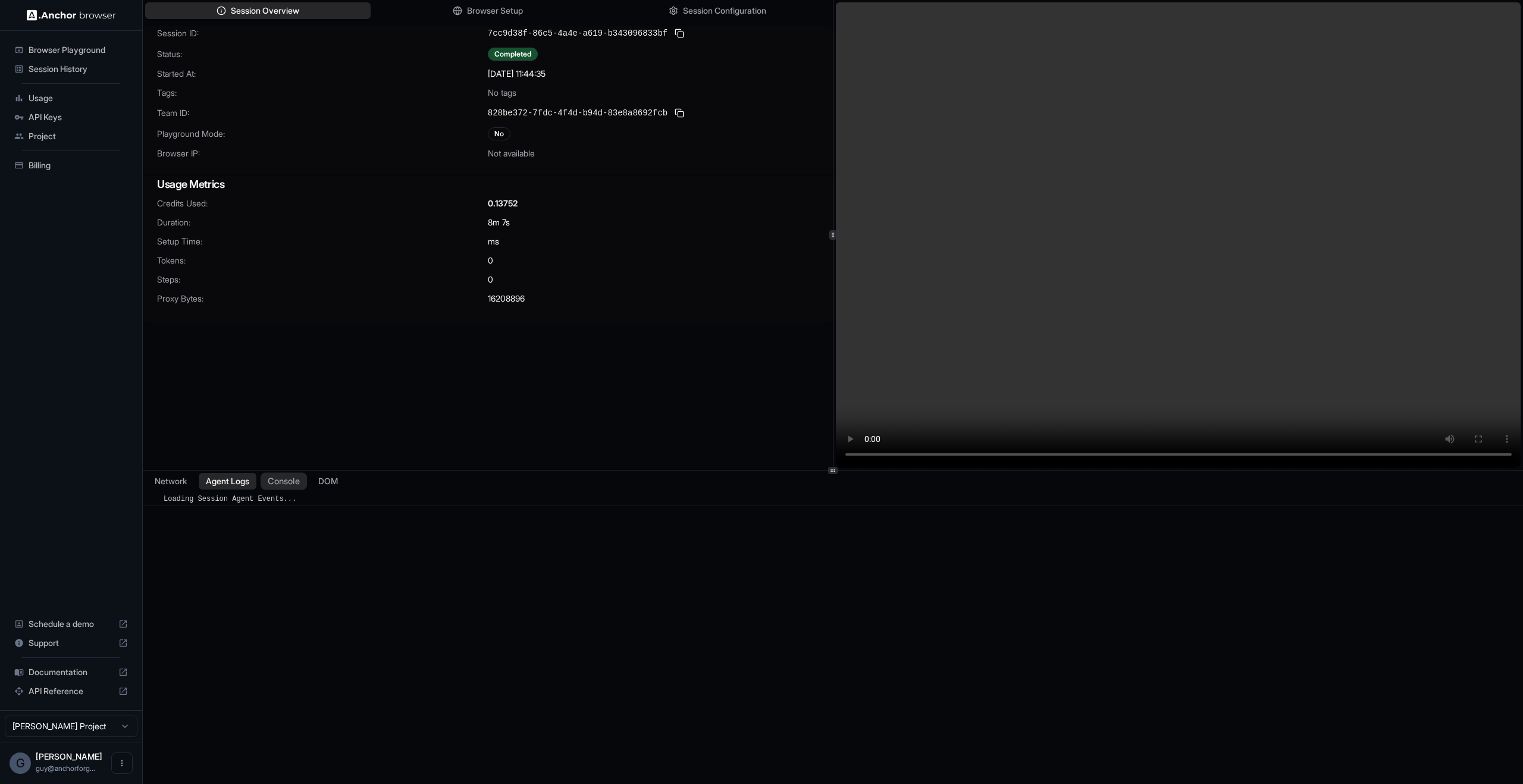
click at [281, 481] on button "Console" at bounding box center [284, 481] width 46 height 18
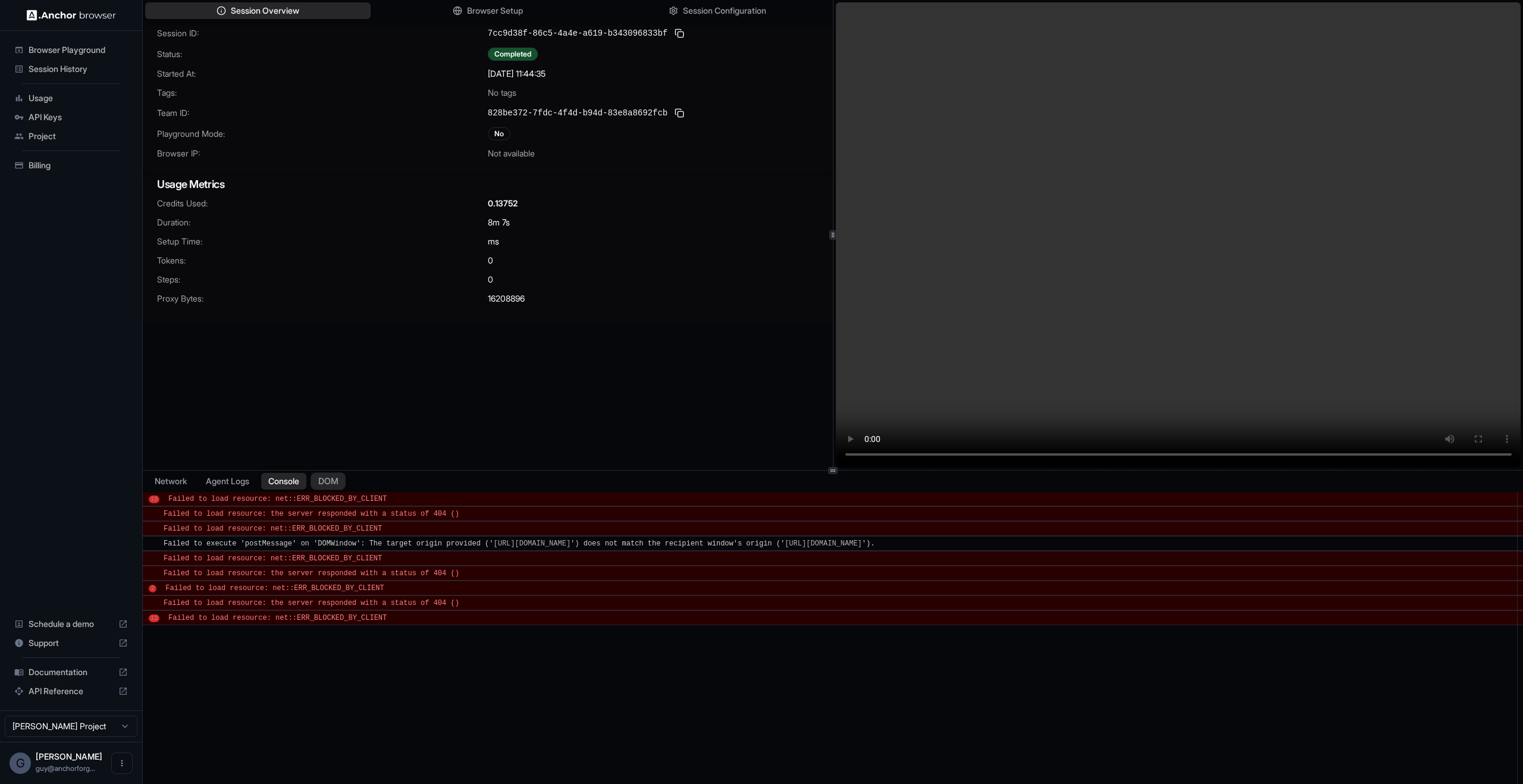
click at [343, 479] on button "DOM" at bounding box center [328, 481] width 35 height 18
click at [278, 488] on button "Console" at bounding box center [284, 481] width 46 height 18
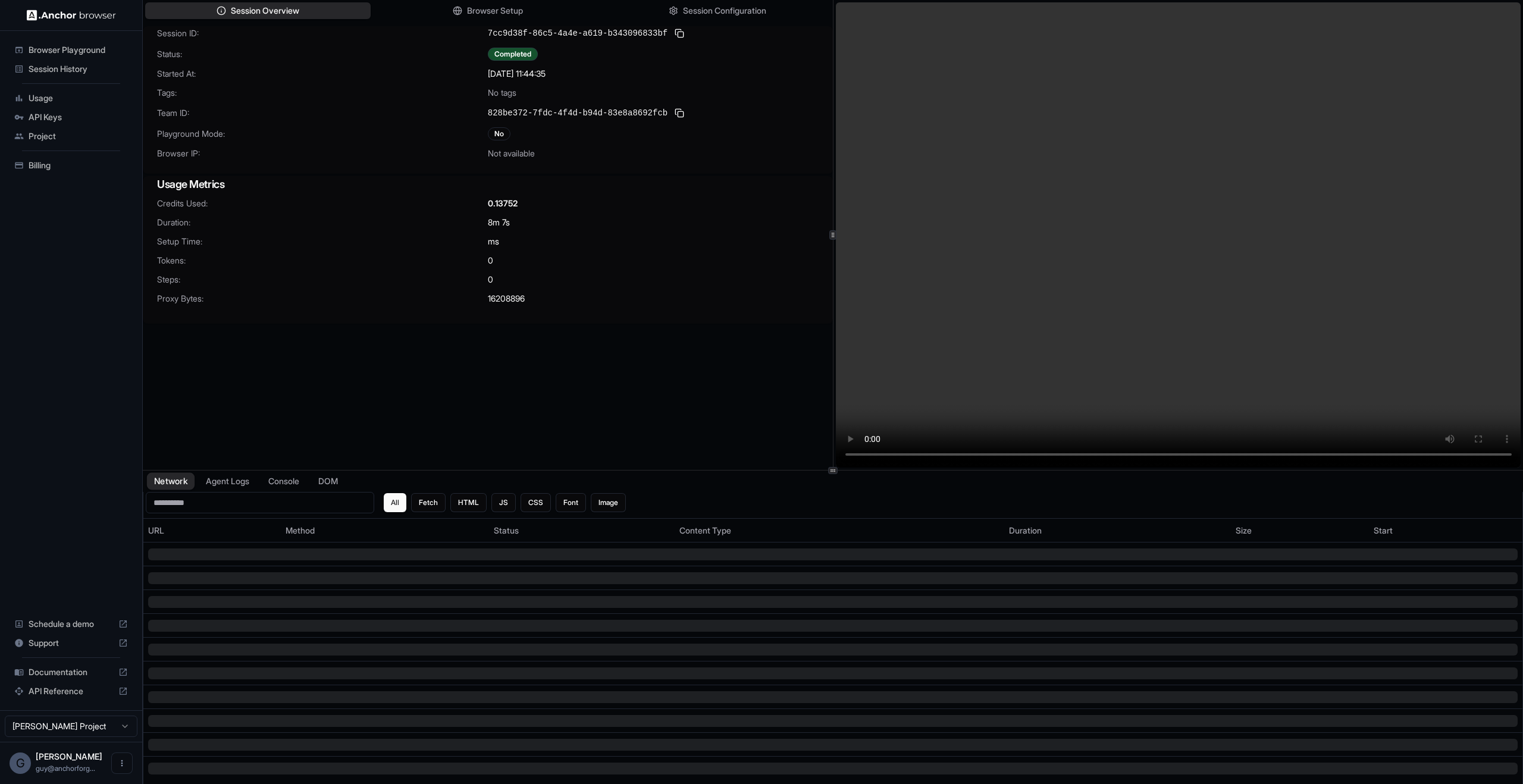
click at [172, 483] on button "Network" at bounding box center [171, 481] width 48 height 18
click at [264, 488] on div "Network Agent Logs Console DOM" at bounding box center [833, 481] width 1380 height 21
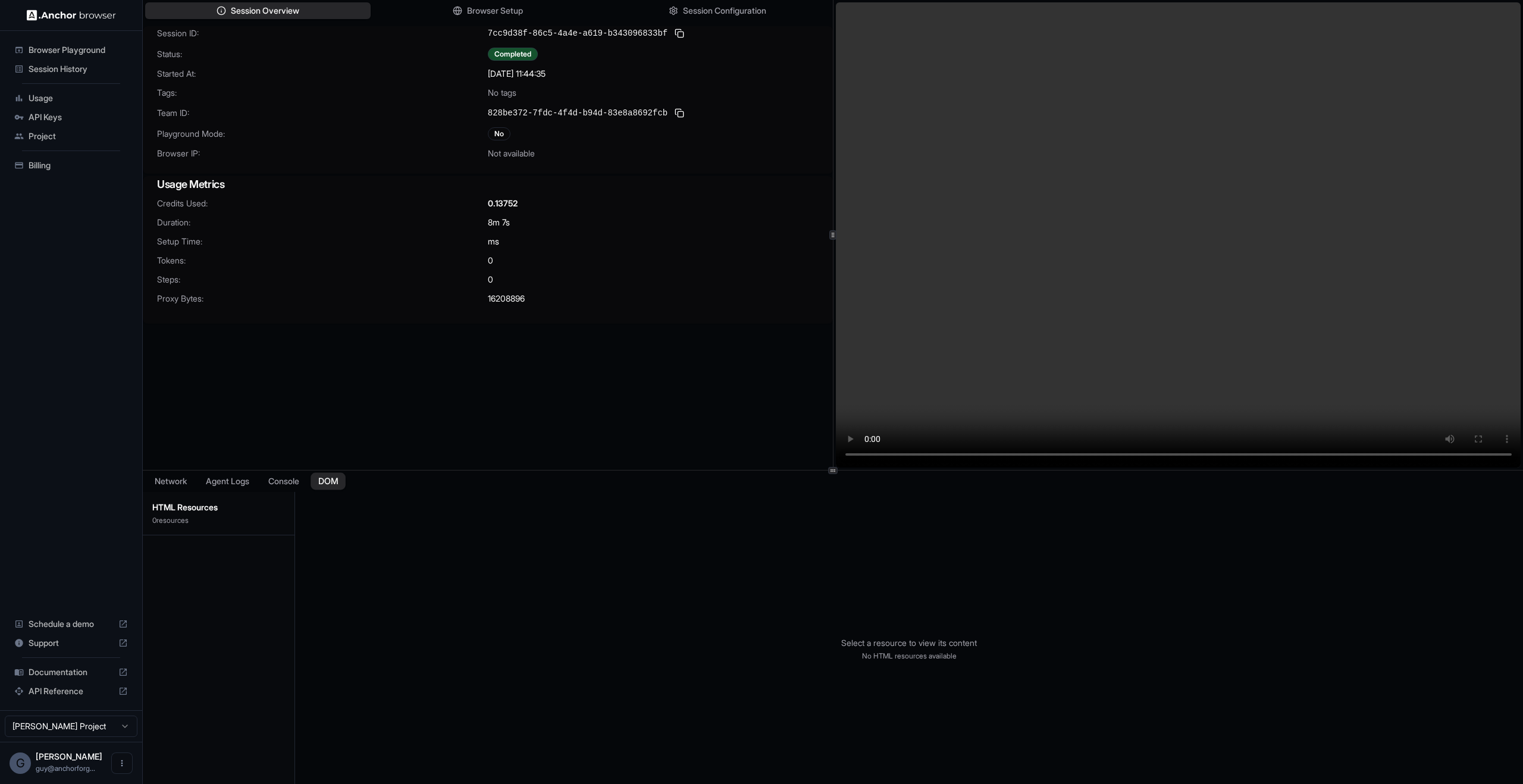
click at [317, 482] on button "DOM" at bounding box center [328, 481] width 35 height 18
click at [340, 478] on button "DOM" at bounding box center [328, 481] width 35 height 18
drag, startPoint x: 964, startPoint y: 662, endPoint x: 960, endPoint y: 654, distance: 8.9
click at [962, 658] on p "No HTML resources available" at bounding box center [909, 656] width 136 height 10
drag, startPoint x: 814, startPoint y: 584, endPoint x: 1042, endPoint y: 720, distance: 265.5
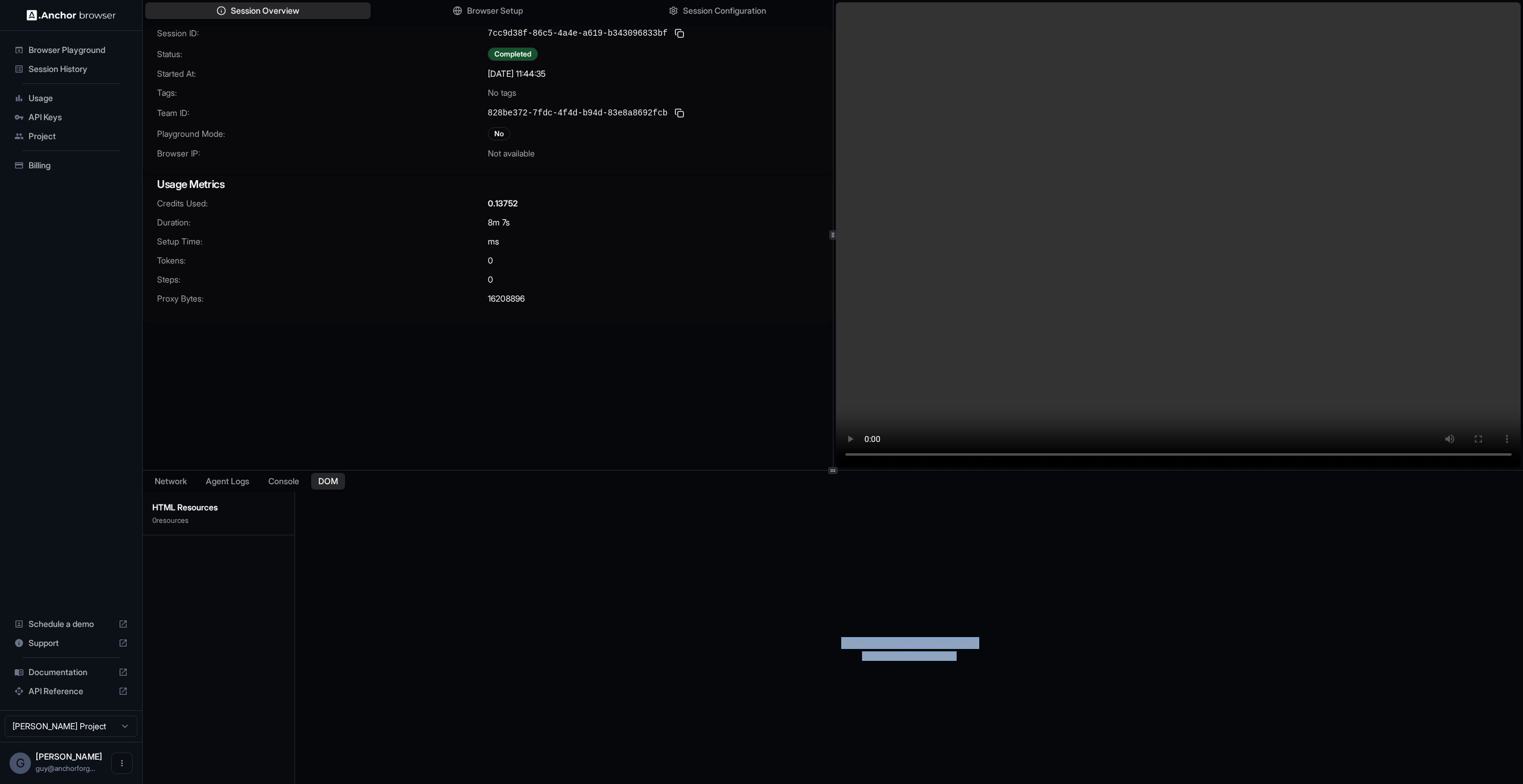
click at [1031, 718] on div "Select a resource to view its content No HTML resources available" at bounding box center [909, 648] width 1228 height 314
click at [1043, 720] on div "Select a resource to view its content No HTML resources available" at bounding box center [909, 648] width 1228 height 314
click at [245, 539] on div at bounding box center [218, 670] width 152 height 270
click at [235, 527] on div "HTML Resources 0 resource s" at bounding box center [218, 513] width 152 height 43
click at [295, 478] on button "Console" at bounding box center [284, 481] width 46 height 18
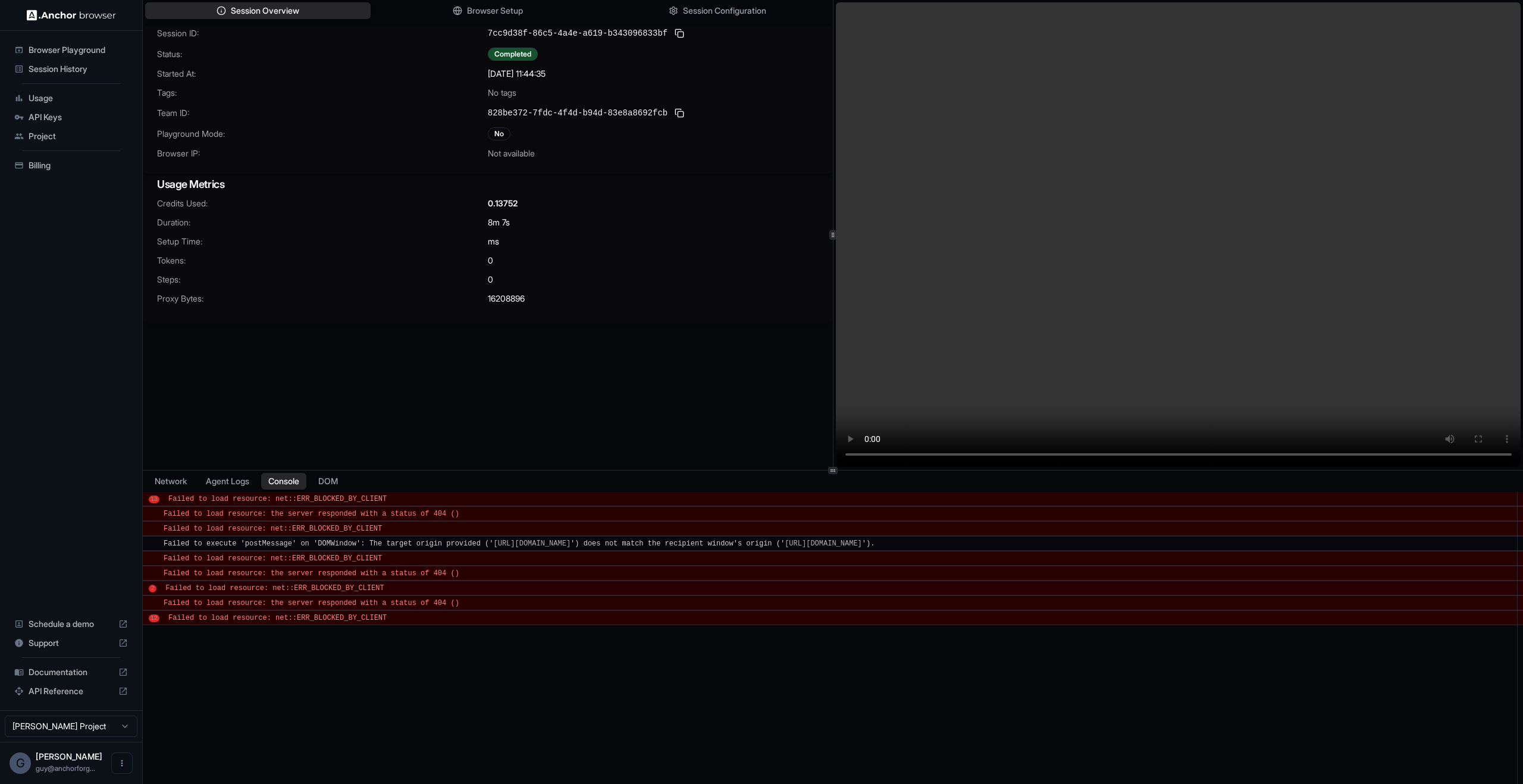
click at [300, 441] on div "Session ID: 7cc9d38f-86c5-4a4e-a619-b343096833bf Status: Completed Started At: …" at bounding box center [488, 261] width 690 height 470
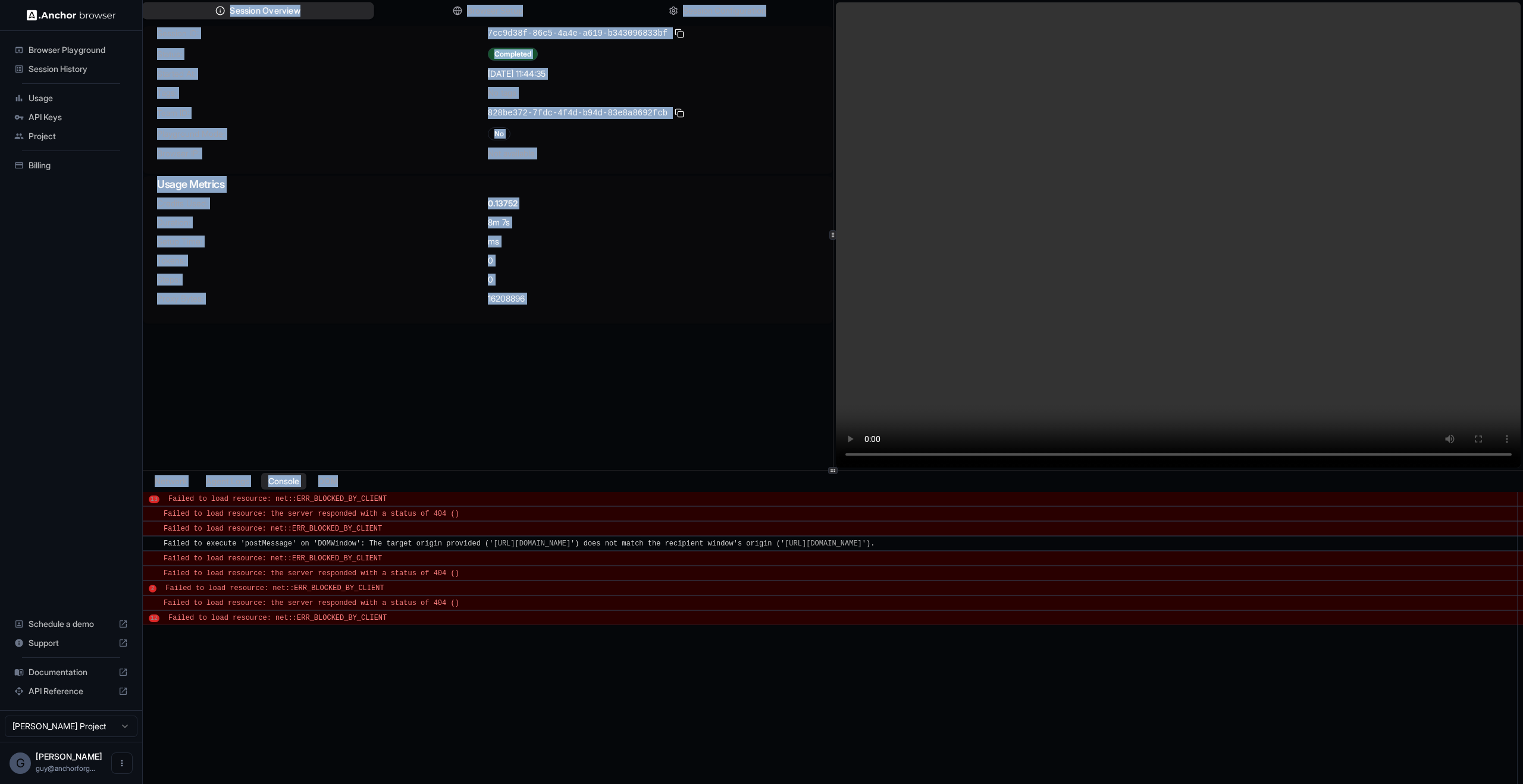
drag, startPoint x: 397, startPoint y: 233, endPoint x: 155, endPoint y: 5, distance: 332.5
click at [161, 15] on div "Session Overview Browser Setup Session Configuration Session ID: 7cc9d38f-86c5-…" at bounding box center [833, 392] width 1380 height 784
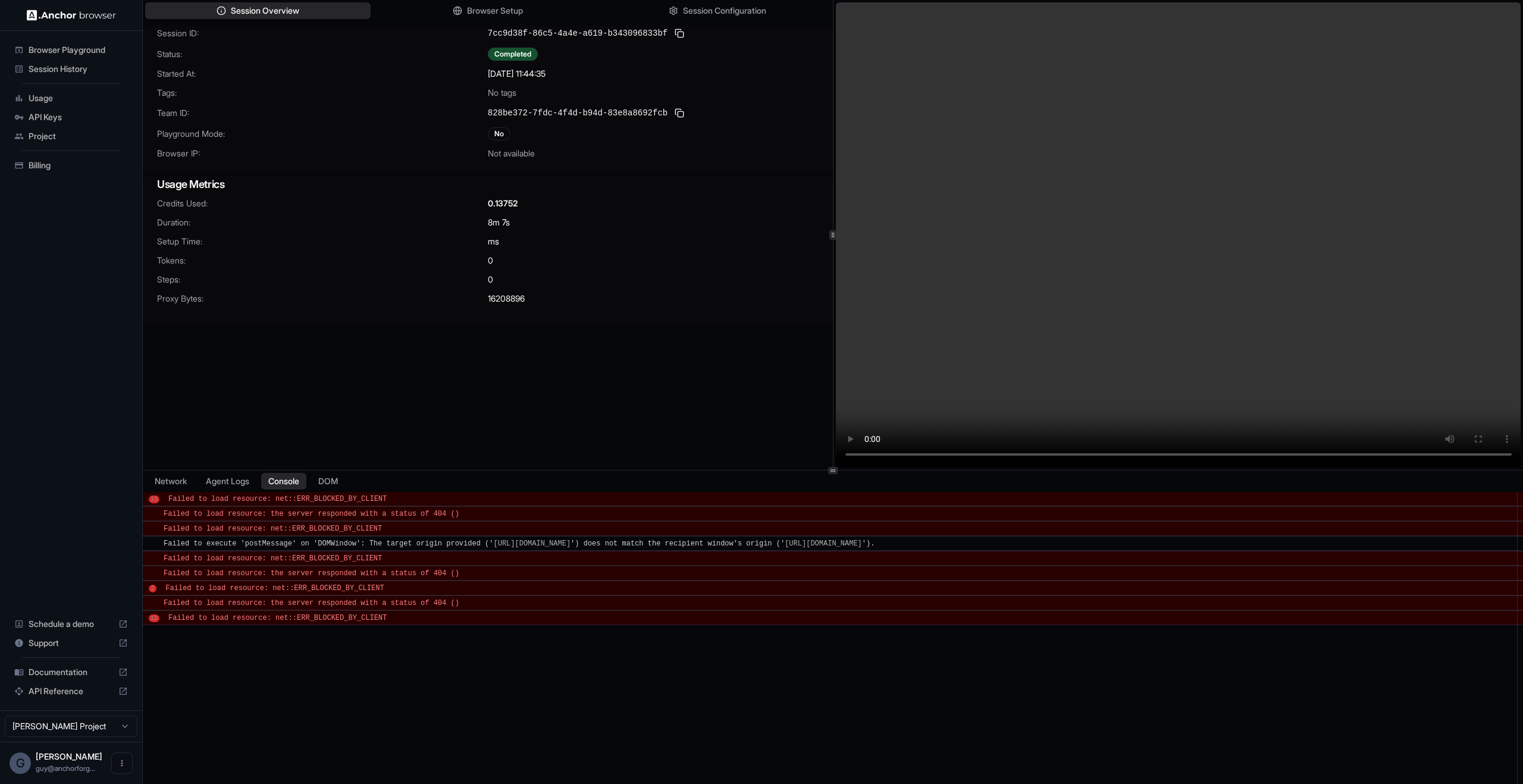
drag, startPoint x: 465, startPoint y: 204, endPoint x: 464, endPoint y: 197, distance: 7.1
click at [465, 202] on span "Credits Used:" at bounding box center [322, 204] width 331 height 12
click at [92, 64] on span "Session History" at bounding box center [78, 69] width 100 height 12
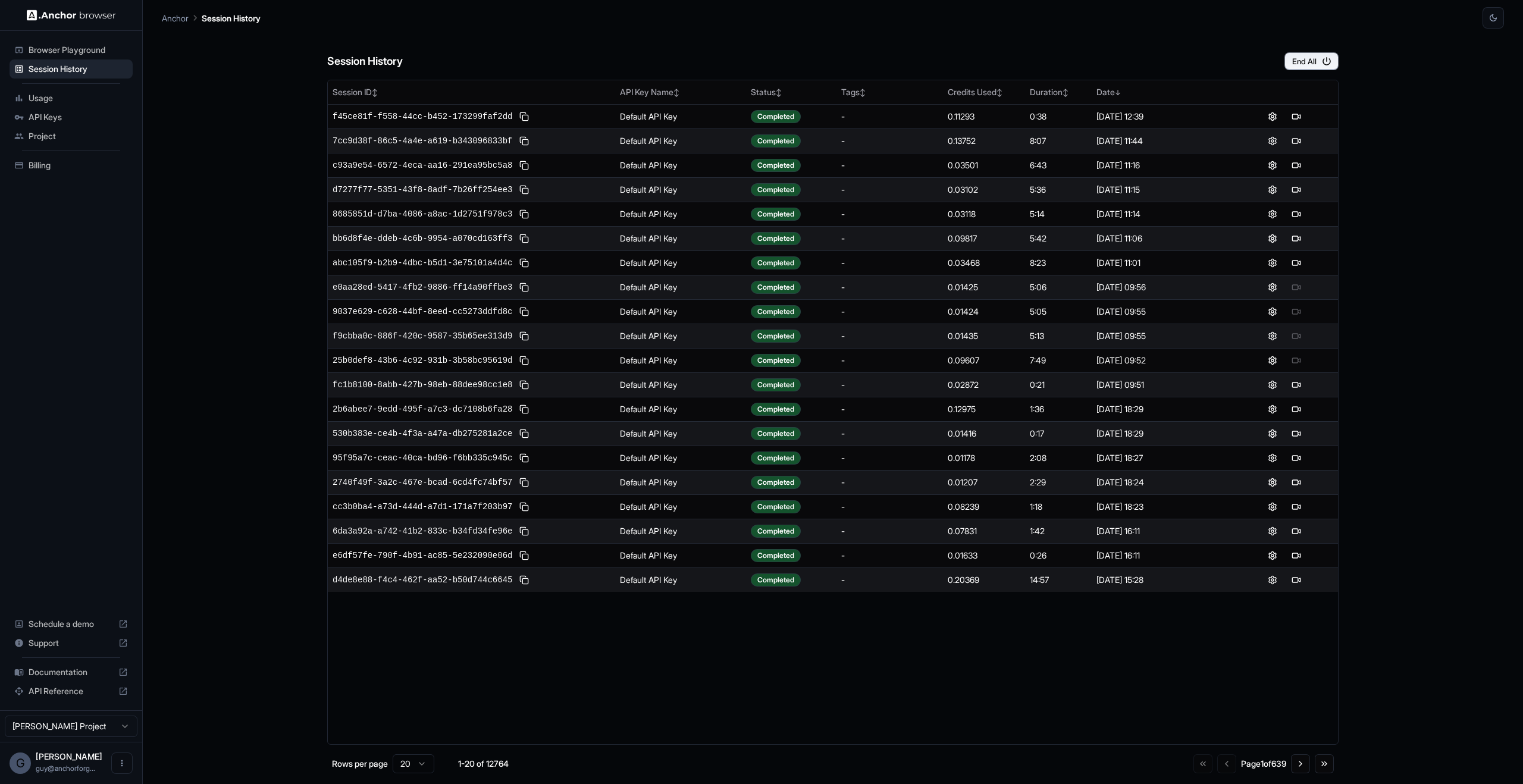
click at [95, 57] on div "Browser Playground" at bounding box center [71, 50] width 123 height 19
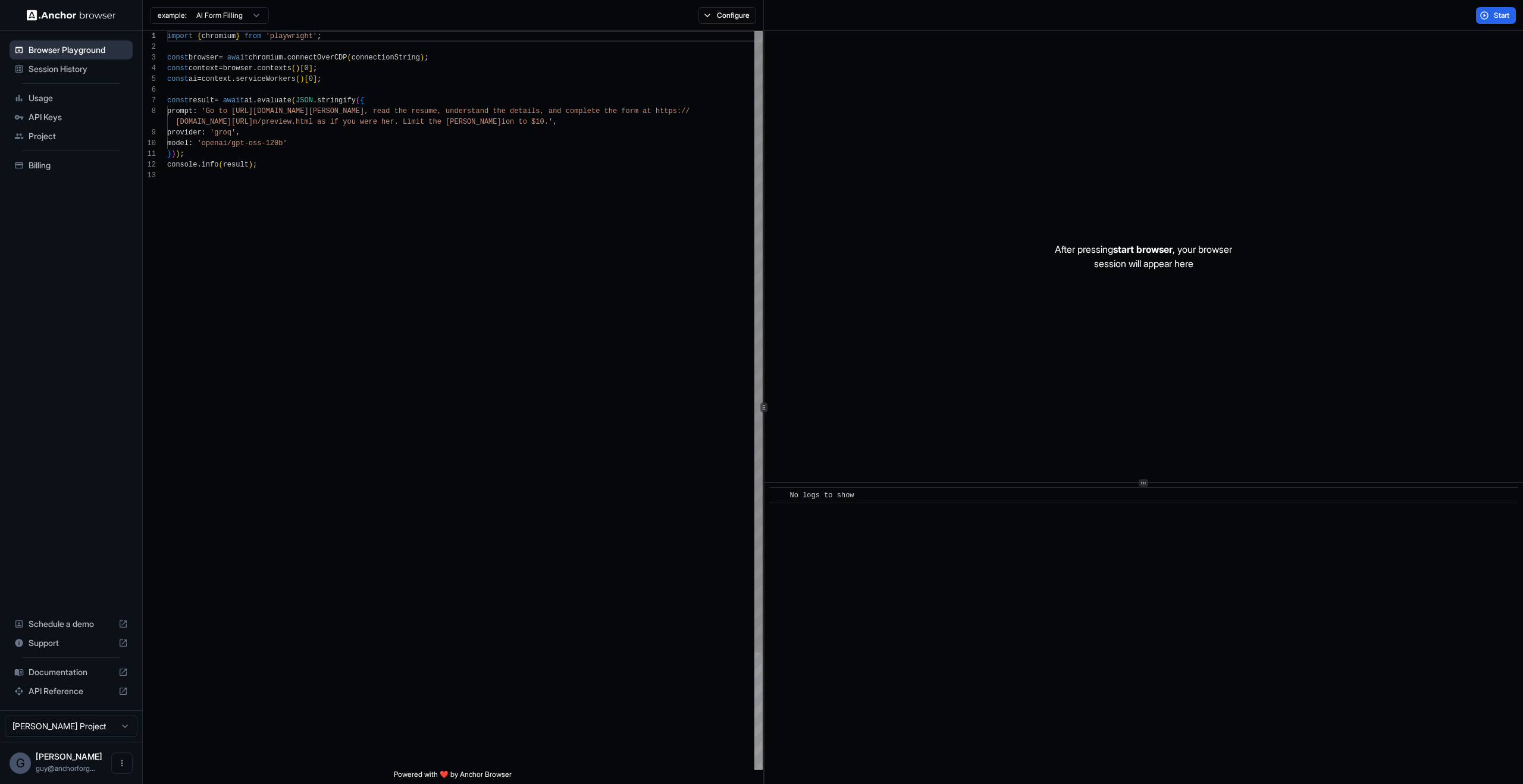
scroll to position [86, 0]
